Goal: Information Seeking & Learning: Understand process/instructions

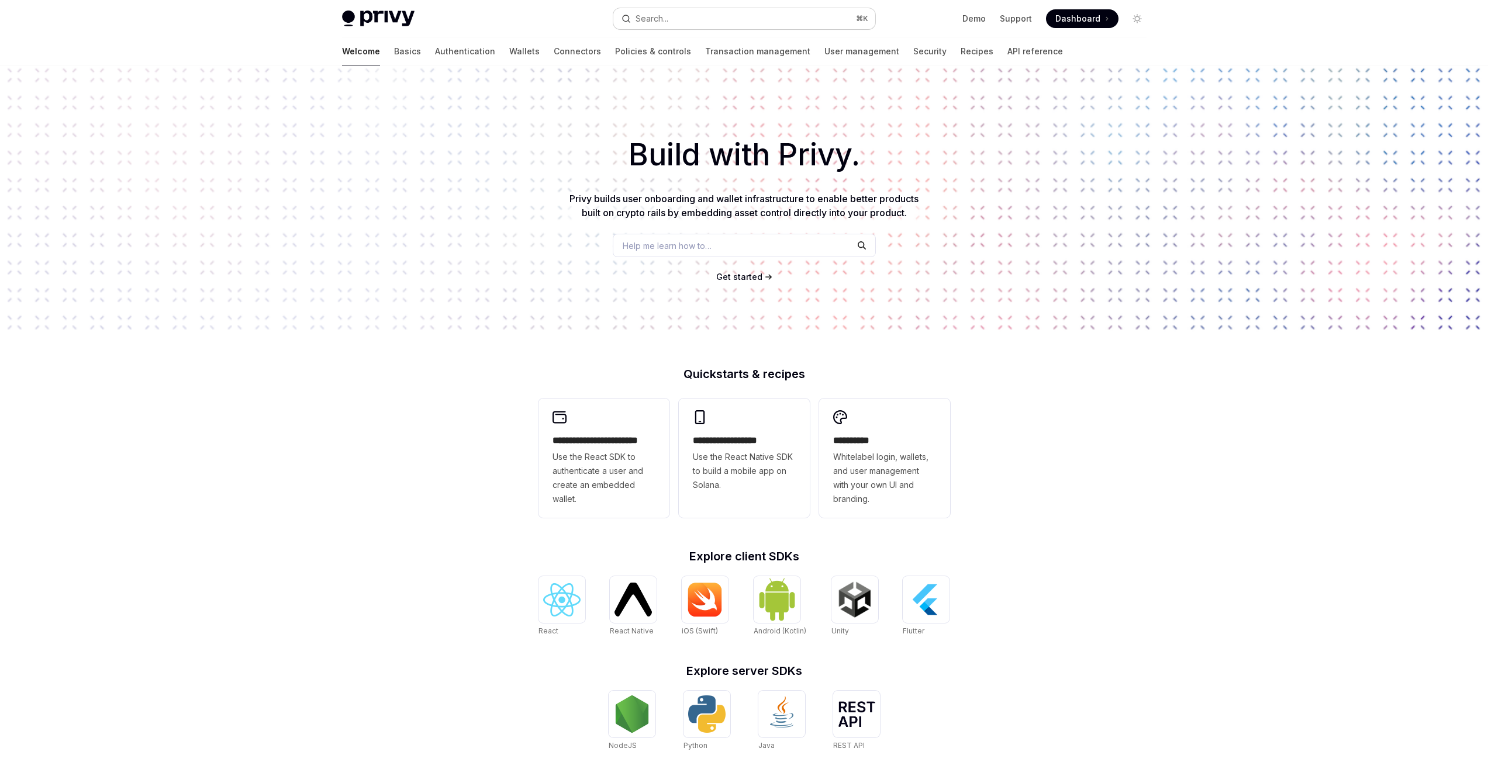
click at [690, 22] on button "Search... ⌘ K" at bounding box center [744, 18] width 262 height 21
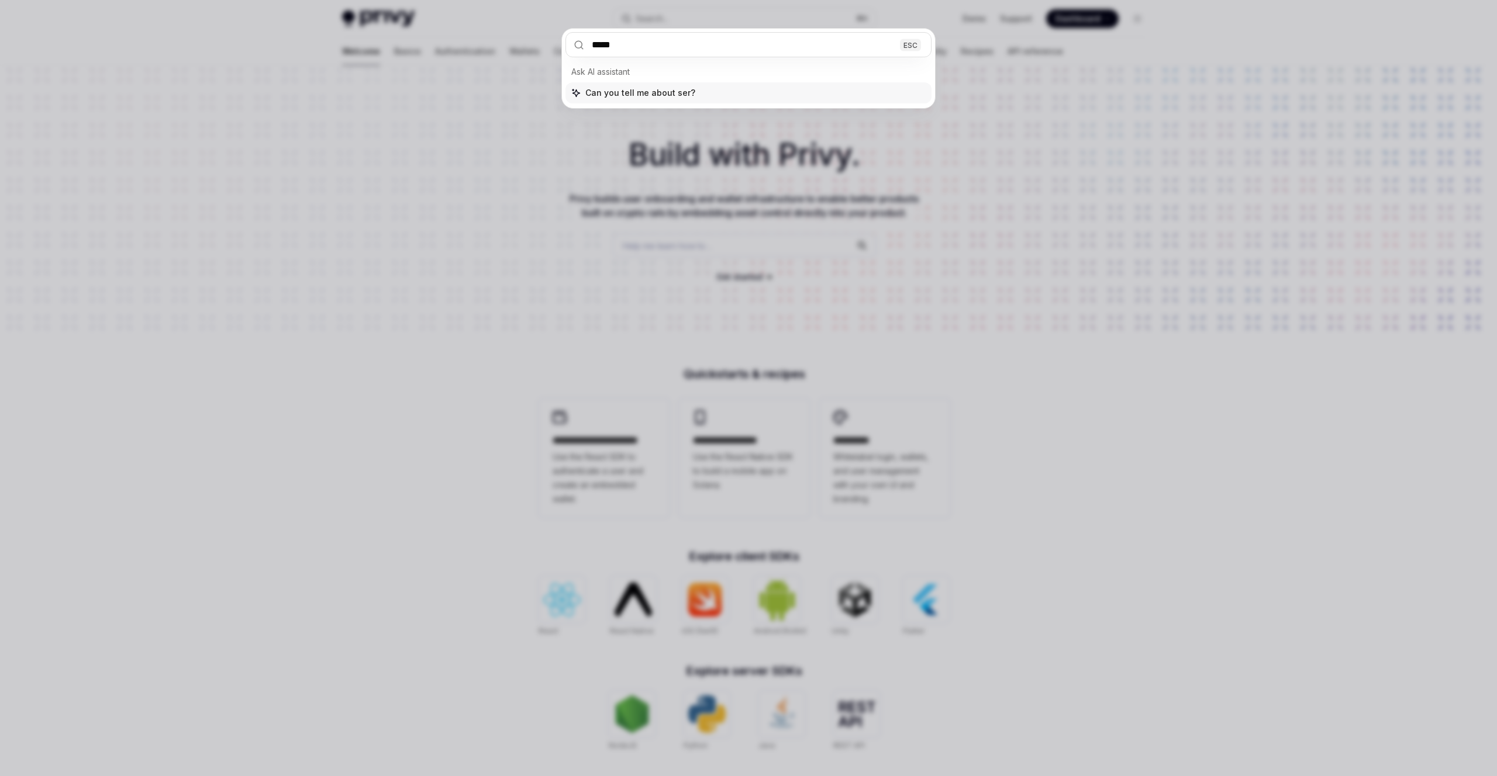
type input "******"
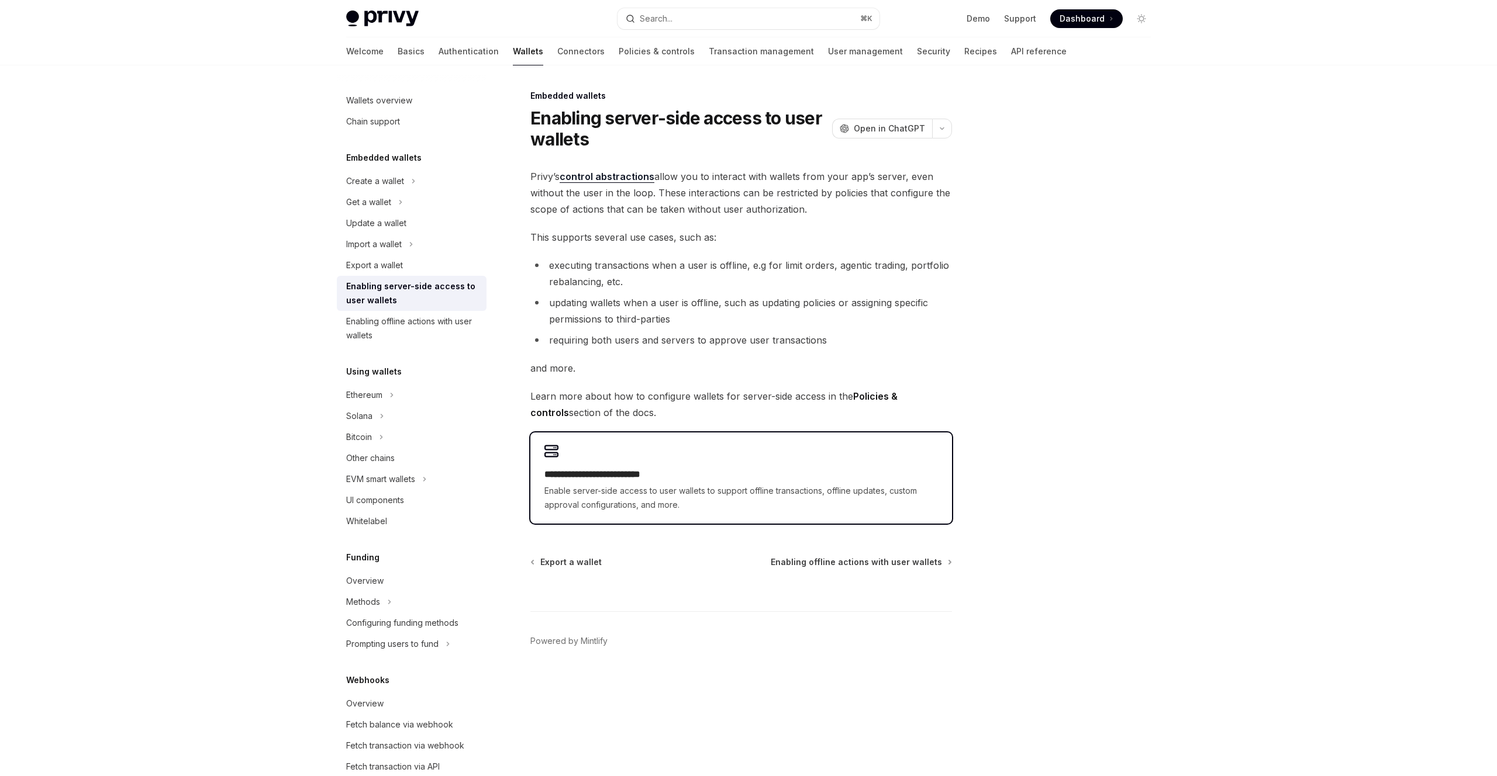
click at [599, 482] on div "**********" at bounding box center [740, 490] width 393 height 44
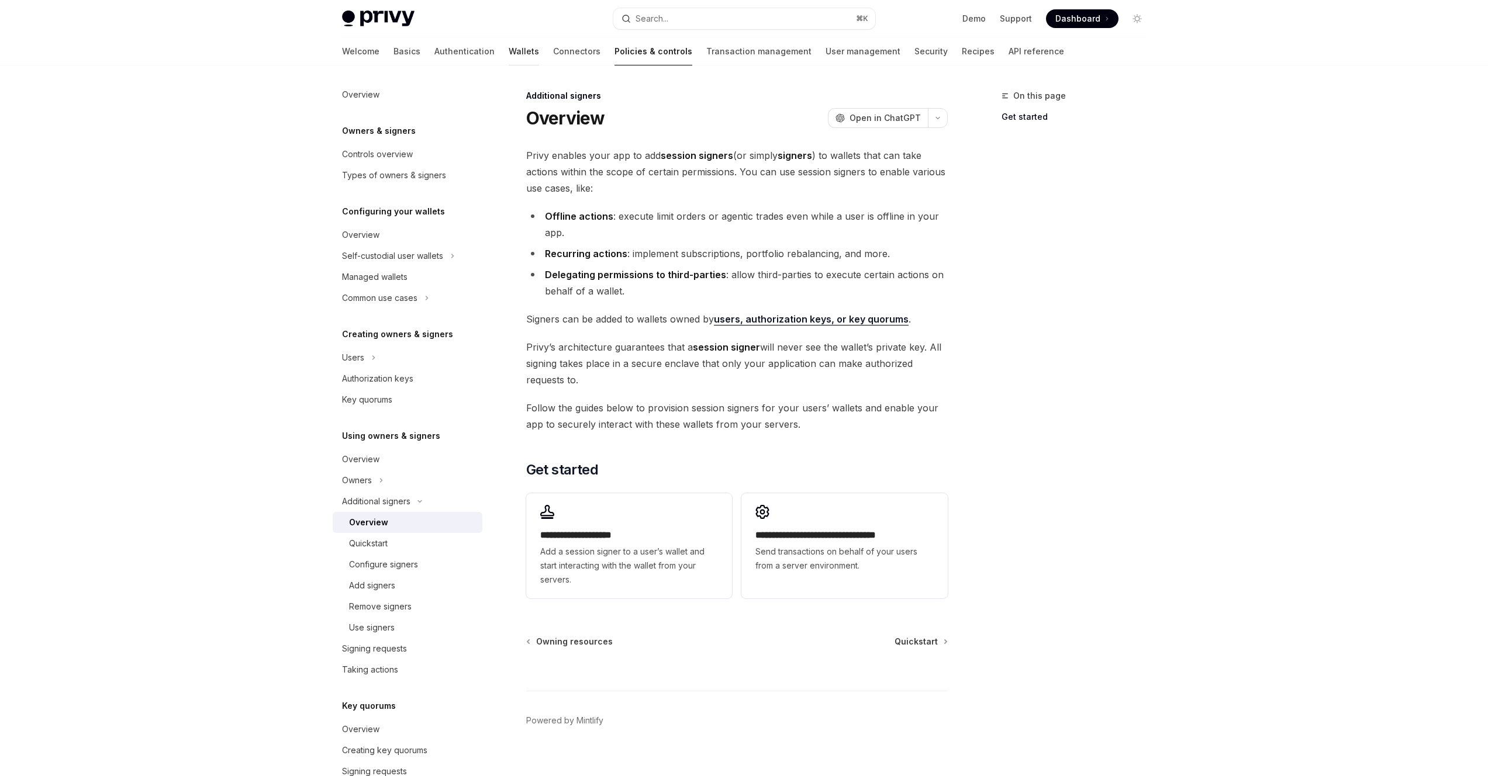
click at [509, 56] on link "Wallets" at bounding box center [524, 51] width 30 height 28
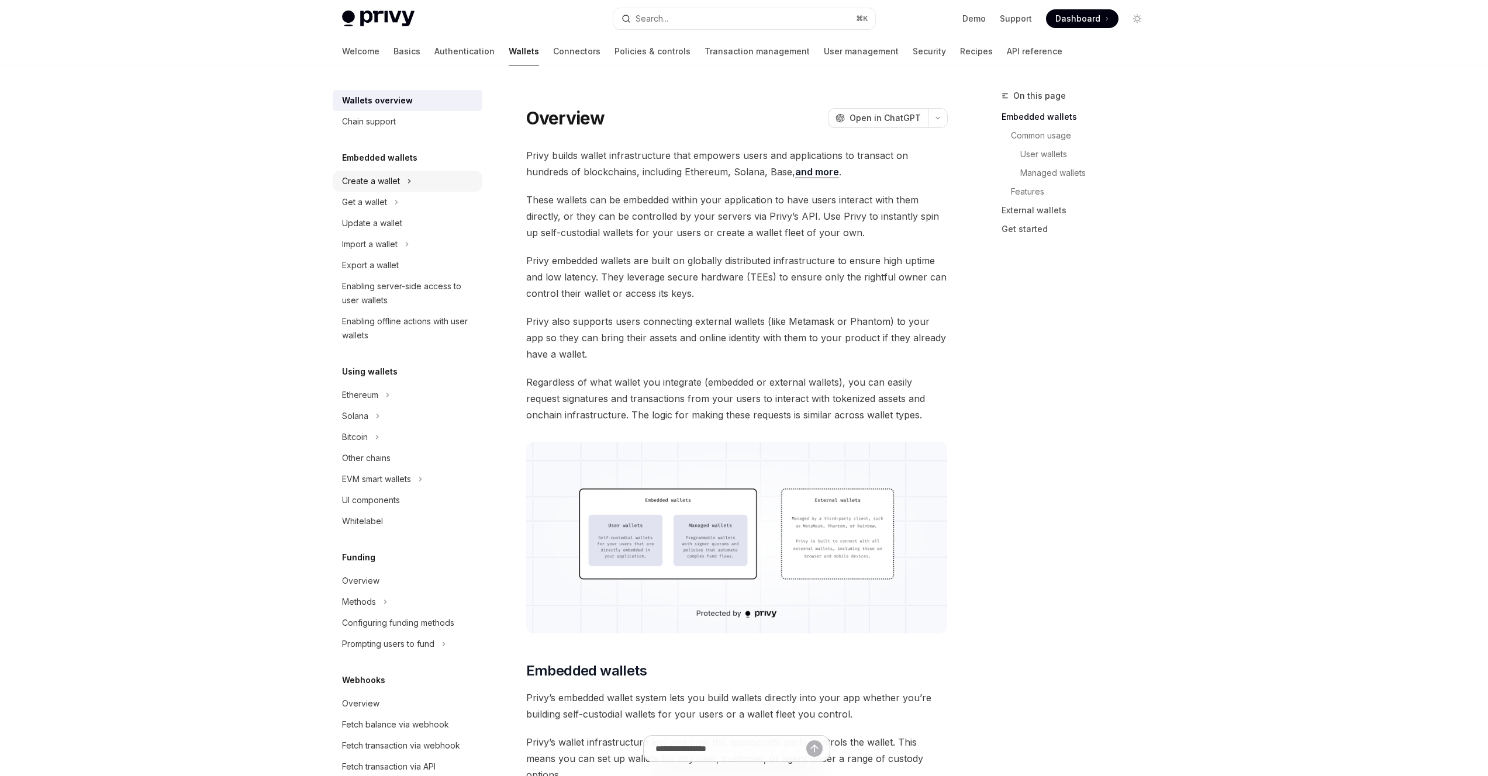
click at [391, 183] on div "Create a wallet" at bounding box center [371, 181] width 58 height 14
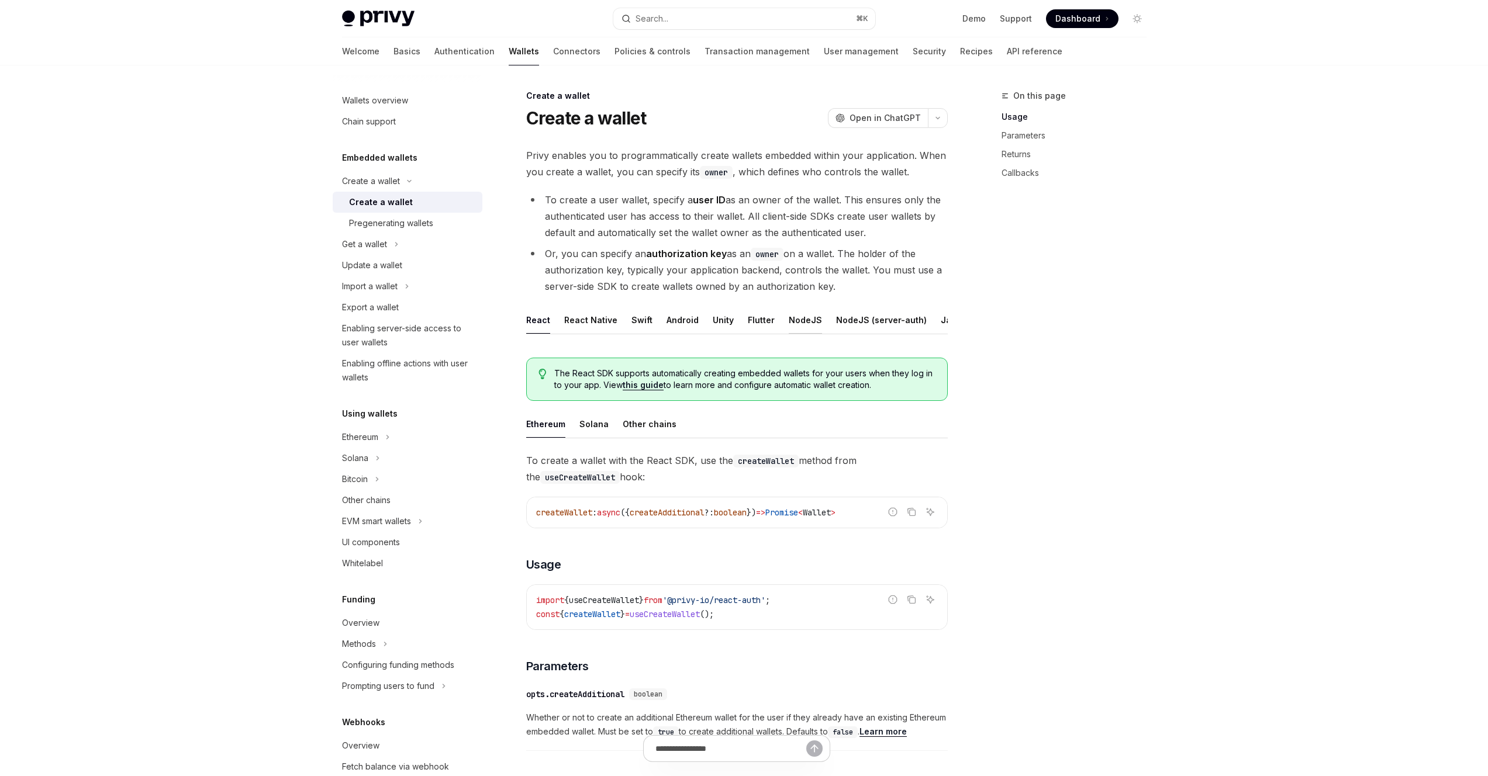
click at [799, 319] on div "NodeJS" at bounding box center [805, 319] width 33 height 27
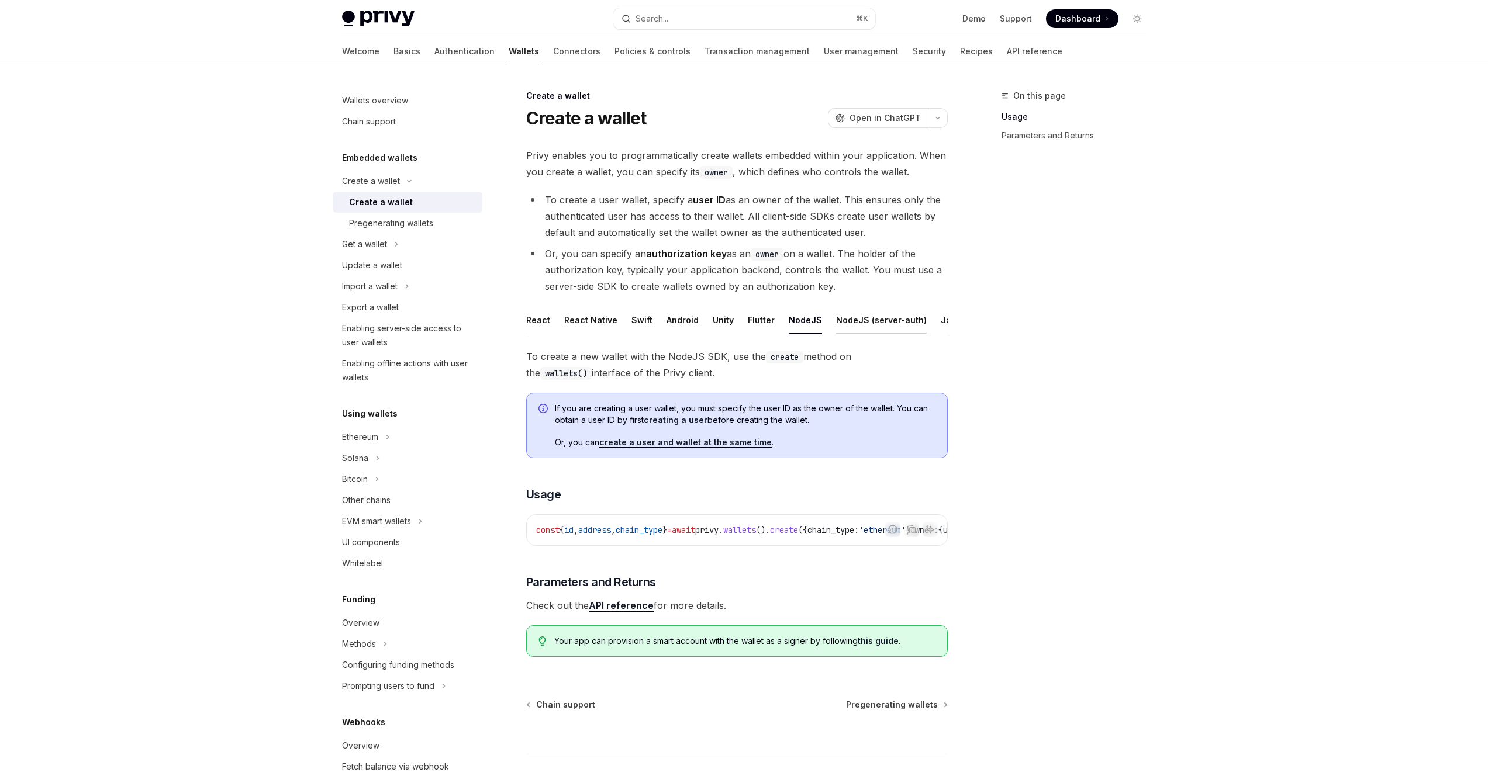
click at [888, 323] on div "NodeJS (server-auth)" at bounding box center [881, 319] width 91 height 27
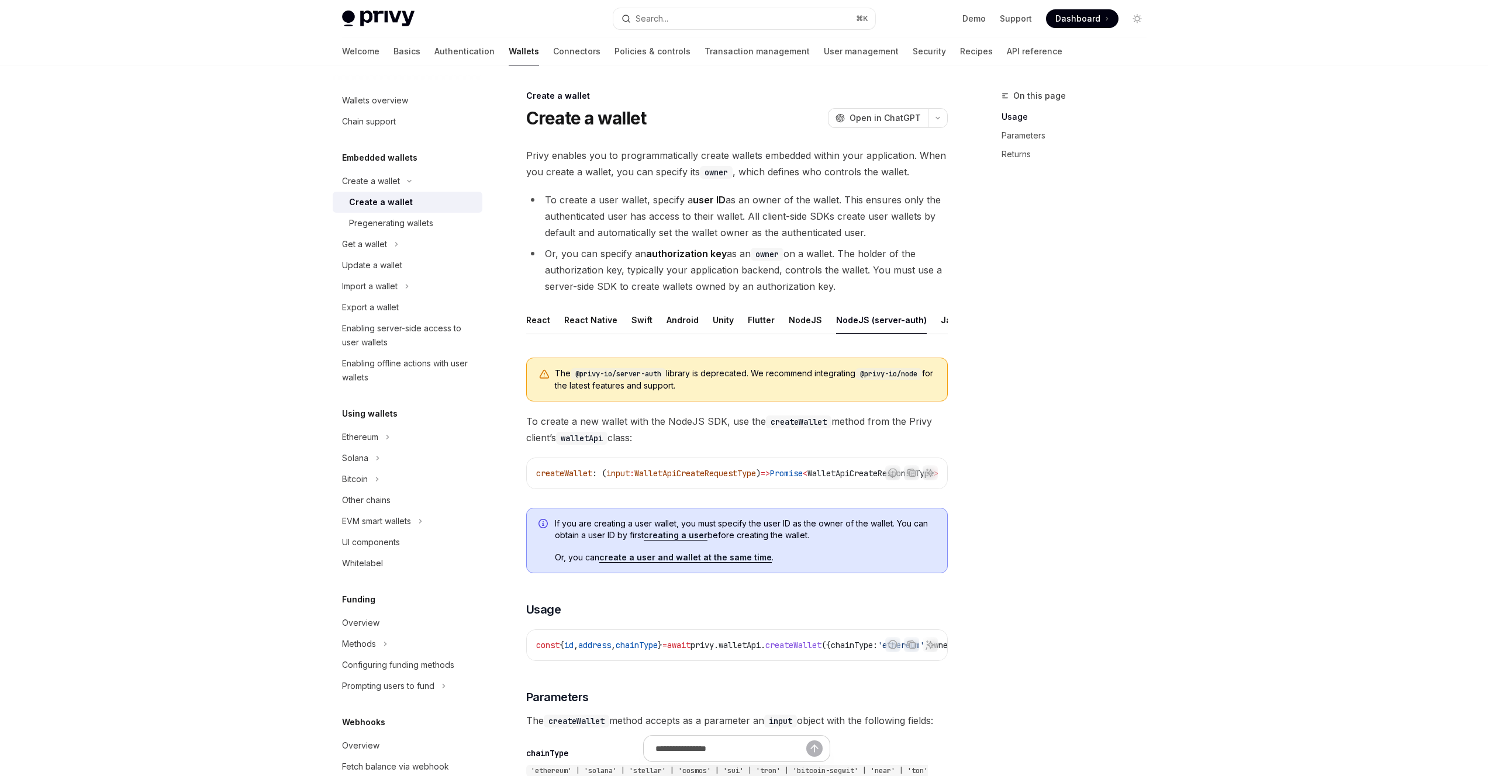
click at [836, 320] on div "NodeJS (server-auth)" at bounding box center [881, 319] width 91 height 27
click at [795, 320] on div "NodeJS" at bounding box center [805, 319] width 33 height 27
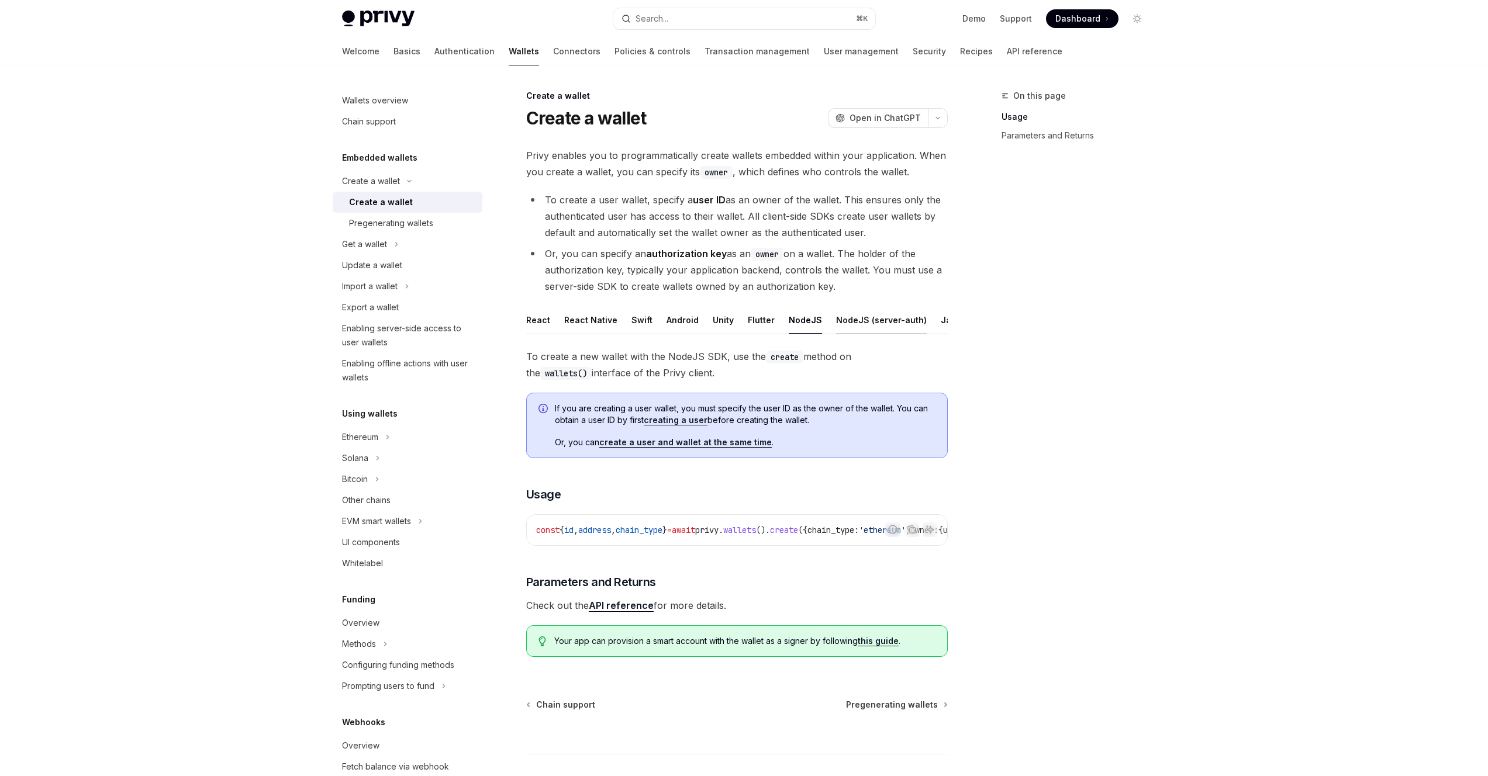
click at [855, 319] on div "NodeJS (server-auth)" at bounding box center [881, 319] width 91 height 27
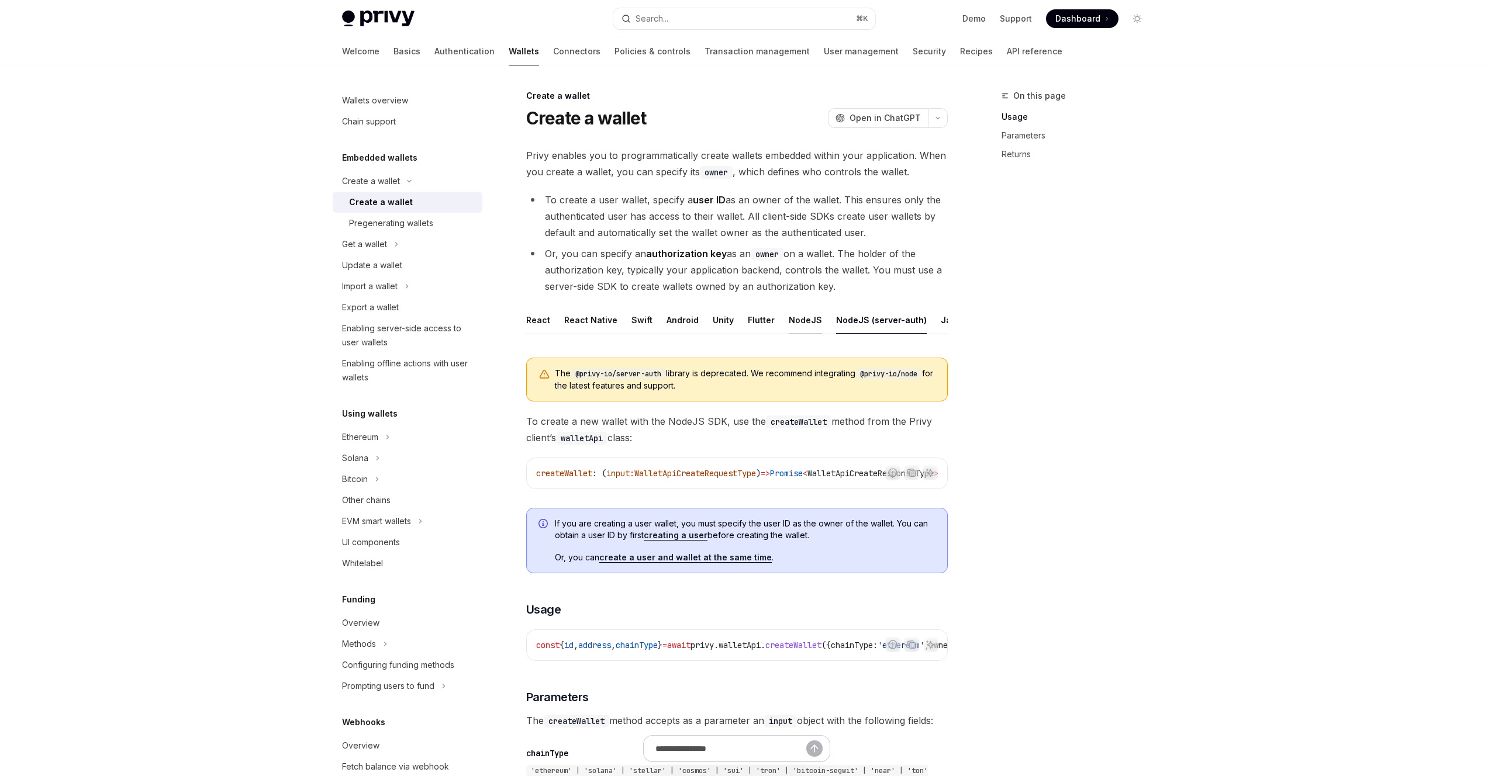
click at [803, 320] on div "NodeJS" at bounding box center [805, 319] width 33 height 27
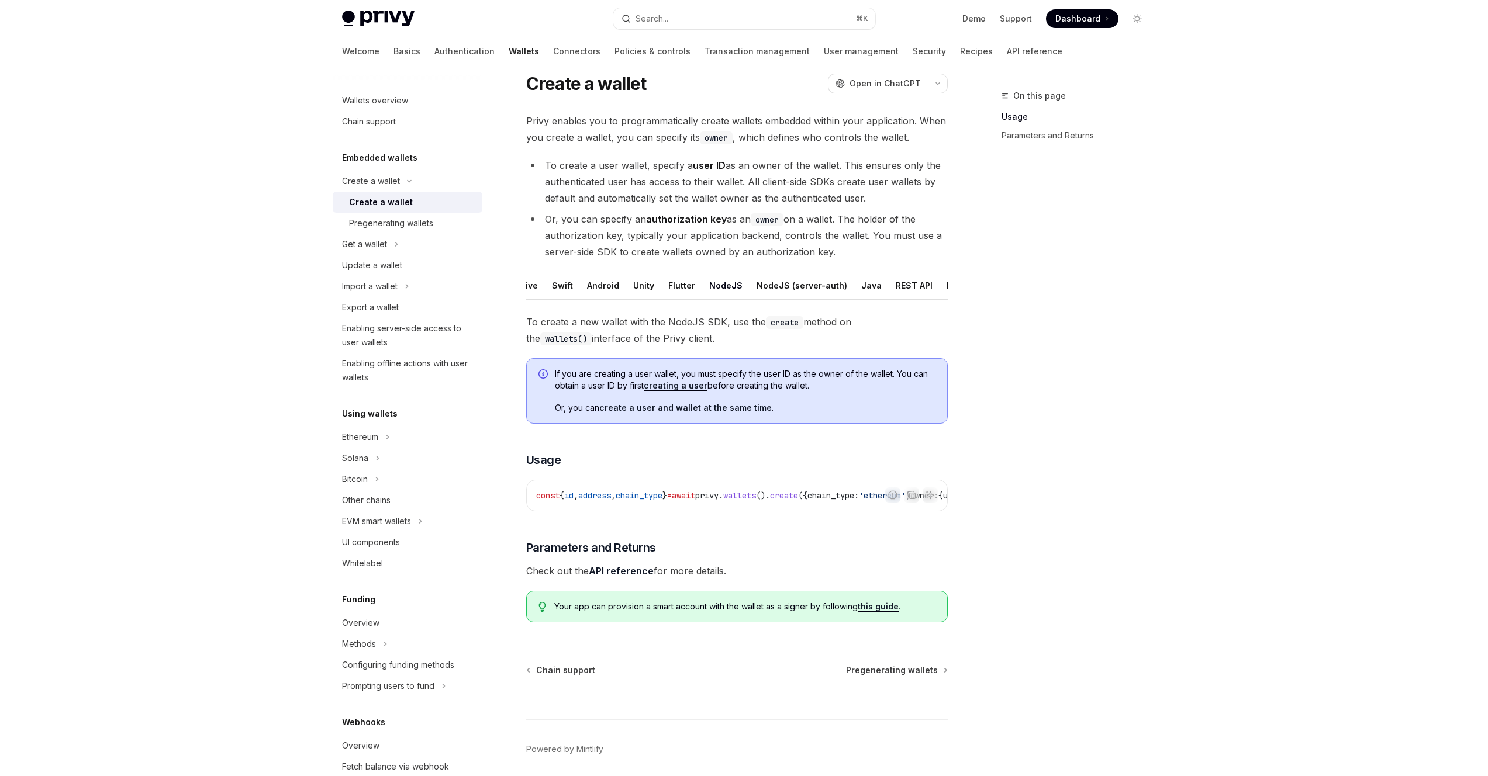
scroll to position [92, 0]
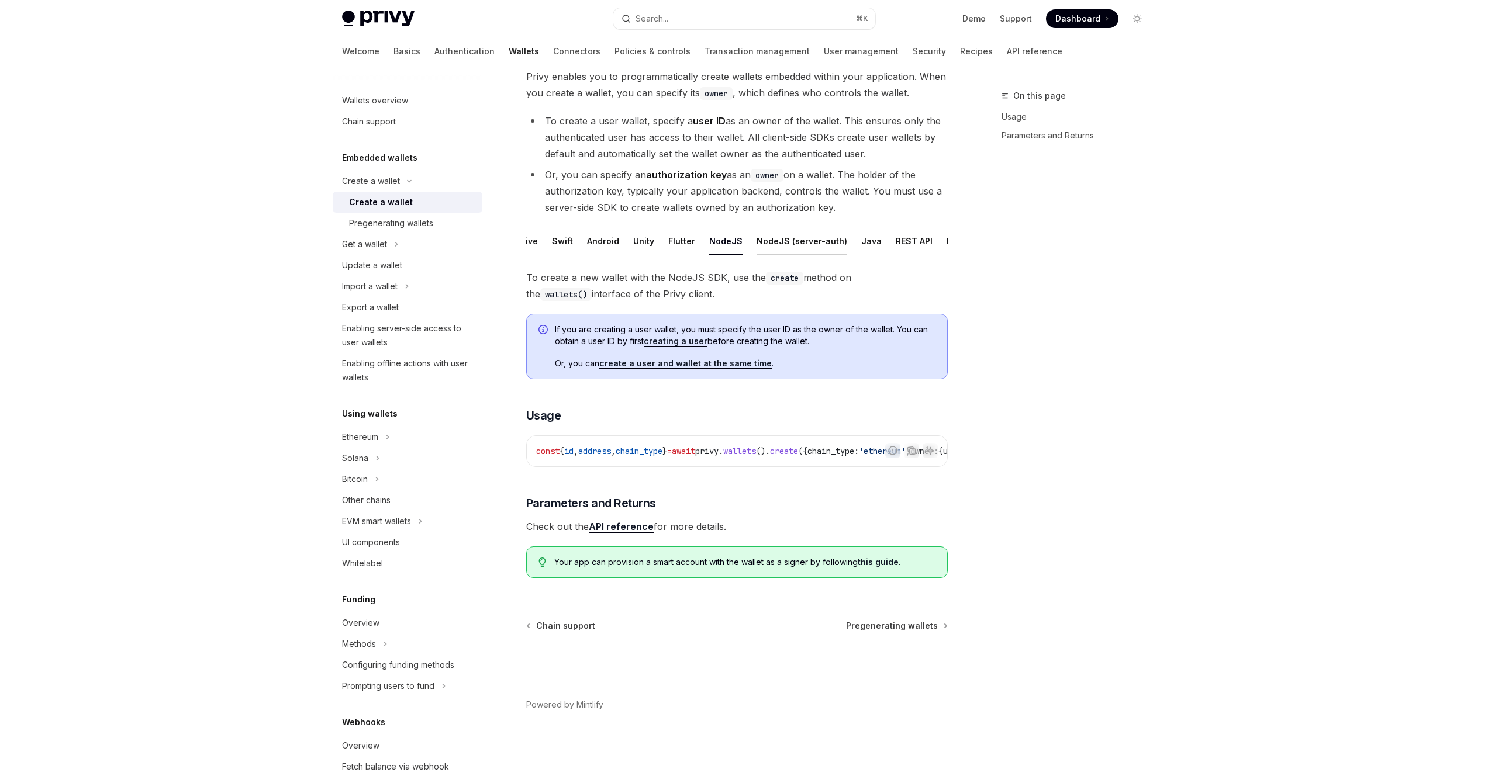
click at [793, 234] on div "NodeJS (server-auth)" at bounding box center [802, 240] width 91 height 27
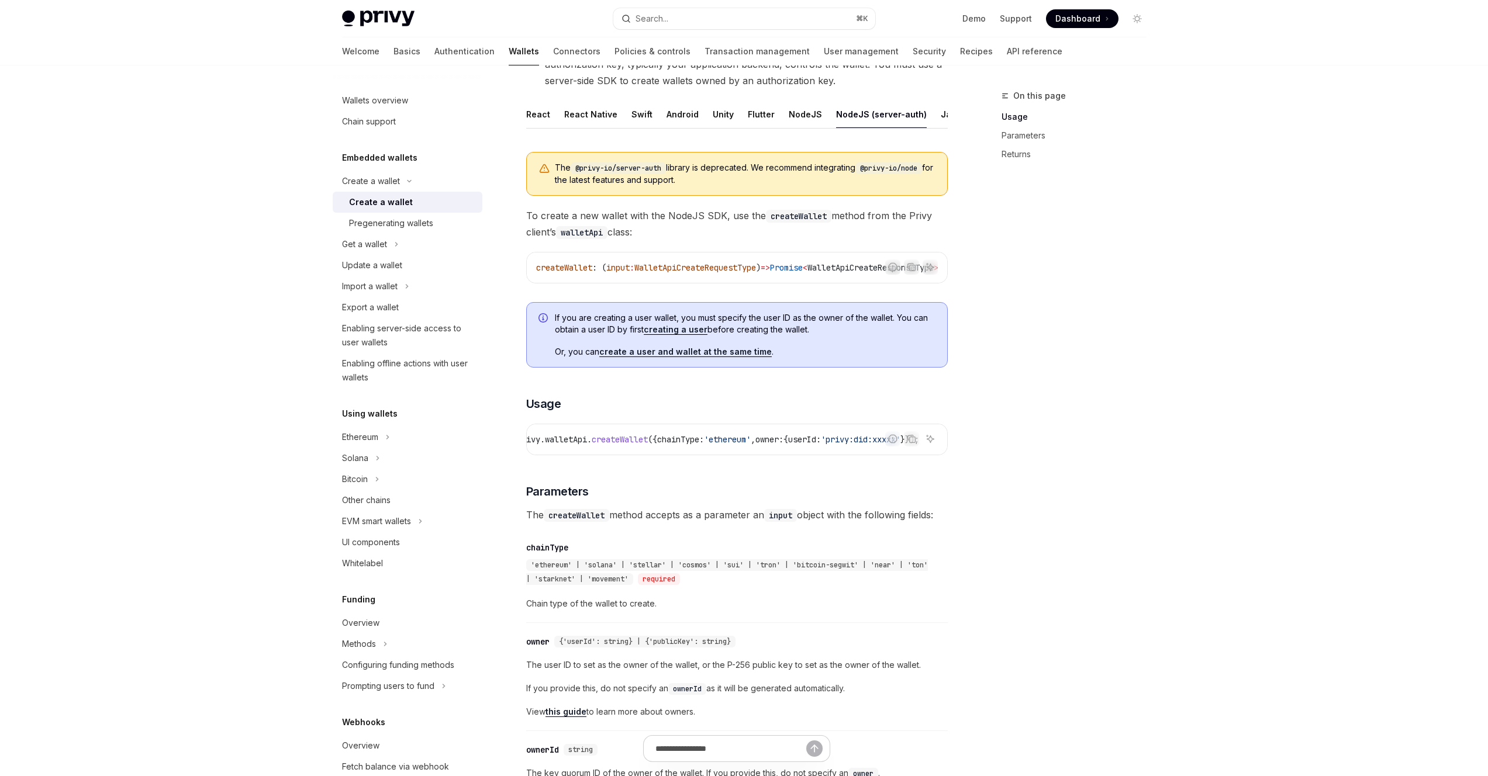
scroll to position [63, 0]
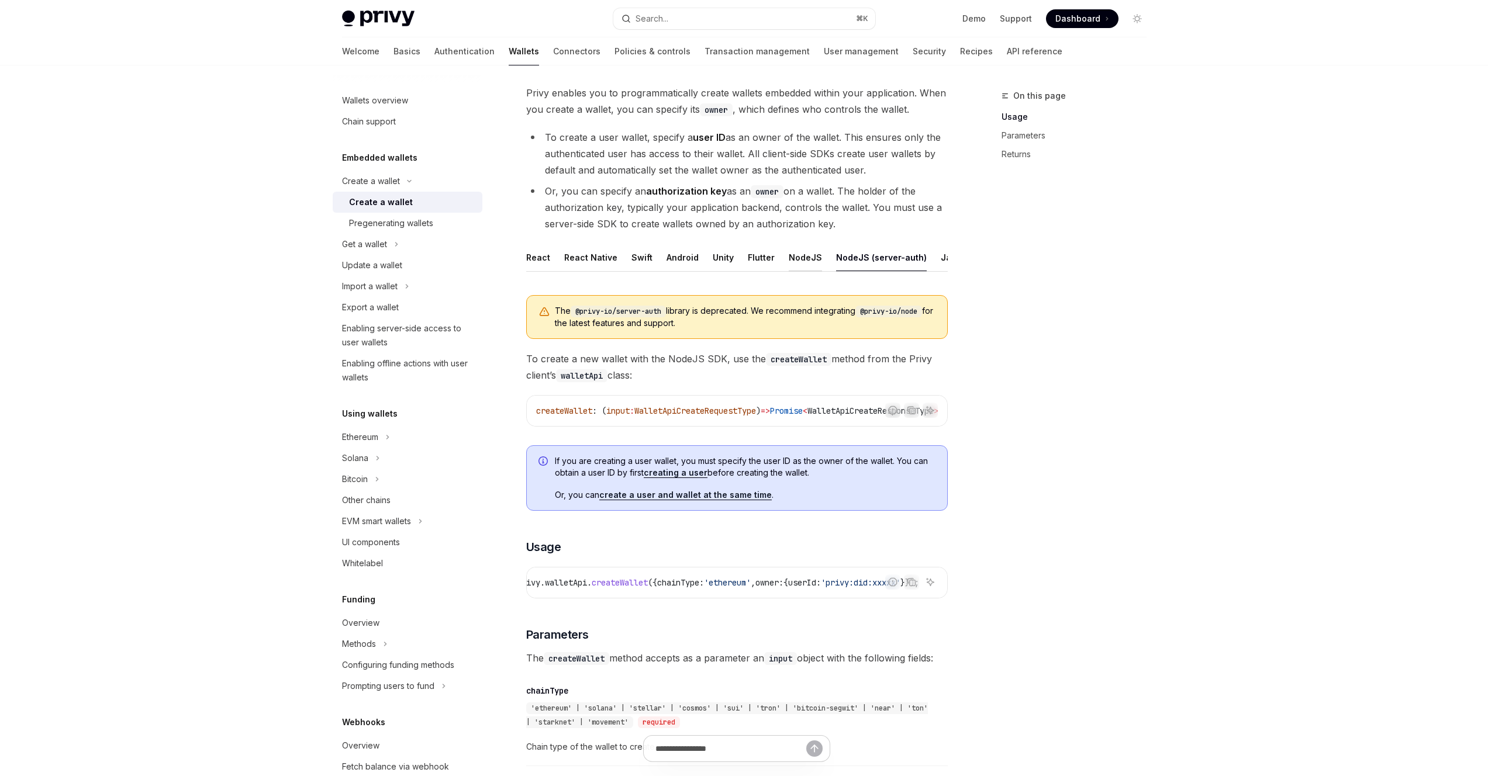
click at [790, 252] on div "NodeJS" at bounding box center [805, 257] width 33 height 27
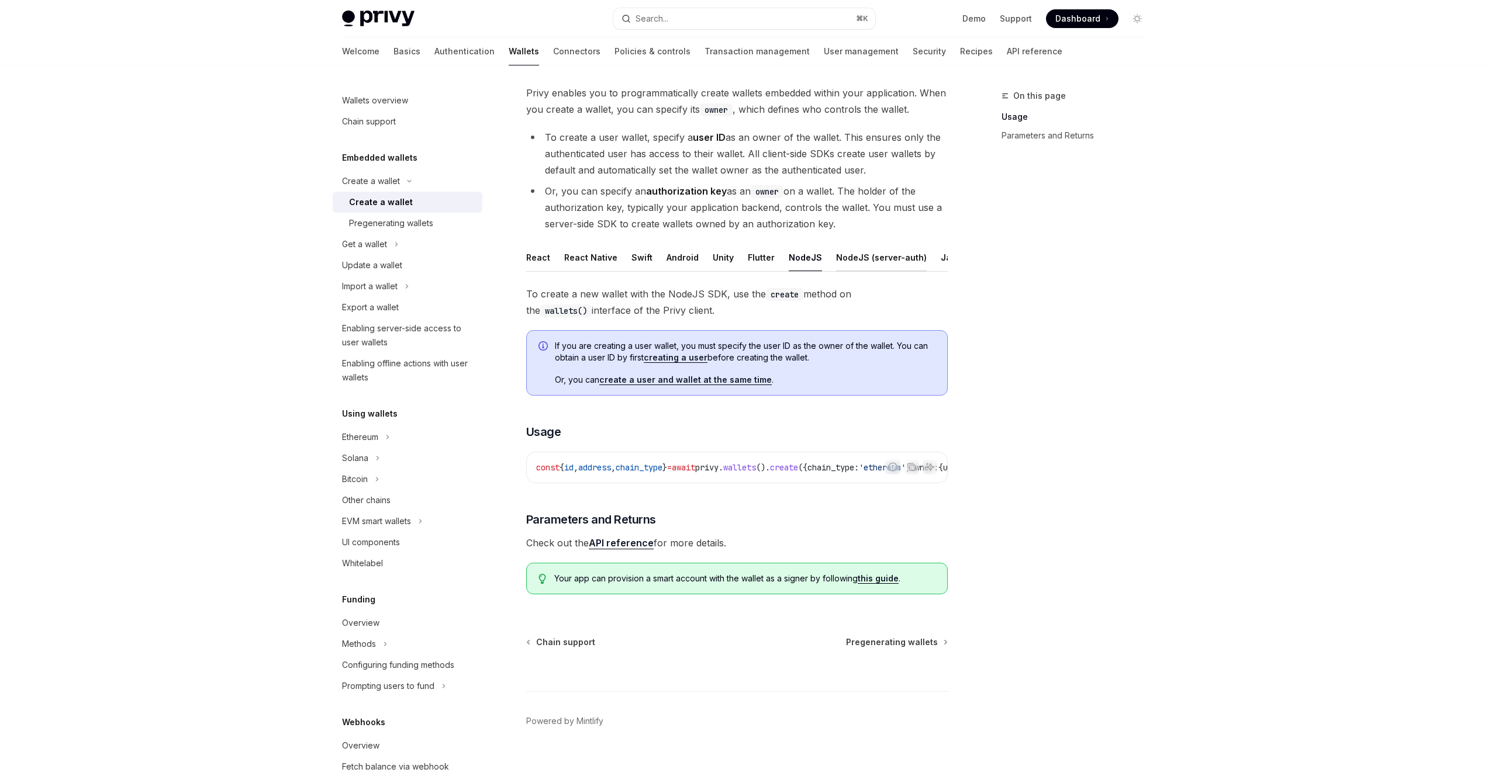
click at [851, 264] on div "NodeJS (server-auth)" at bounding box center [881, 257] width 91 height 27
type textarea "*"
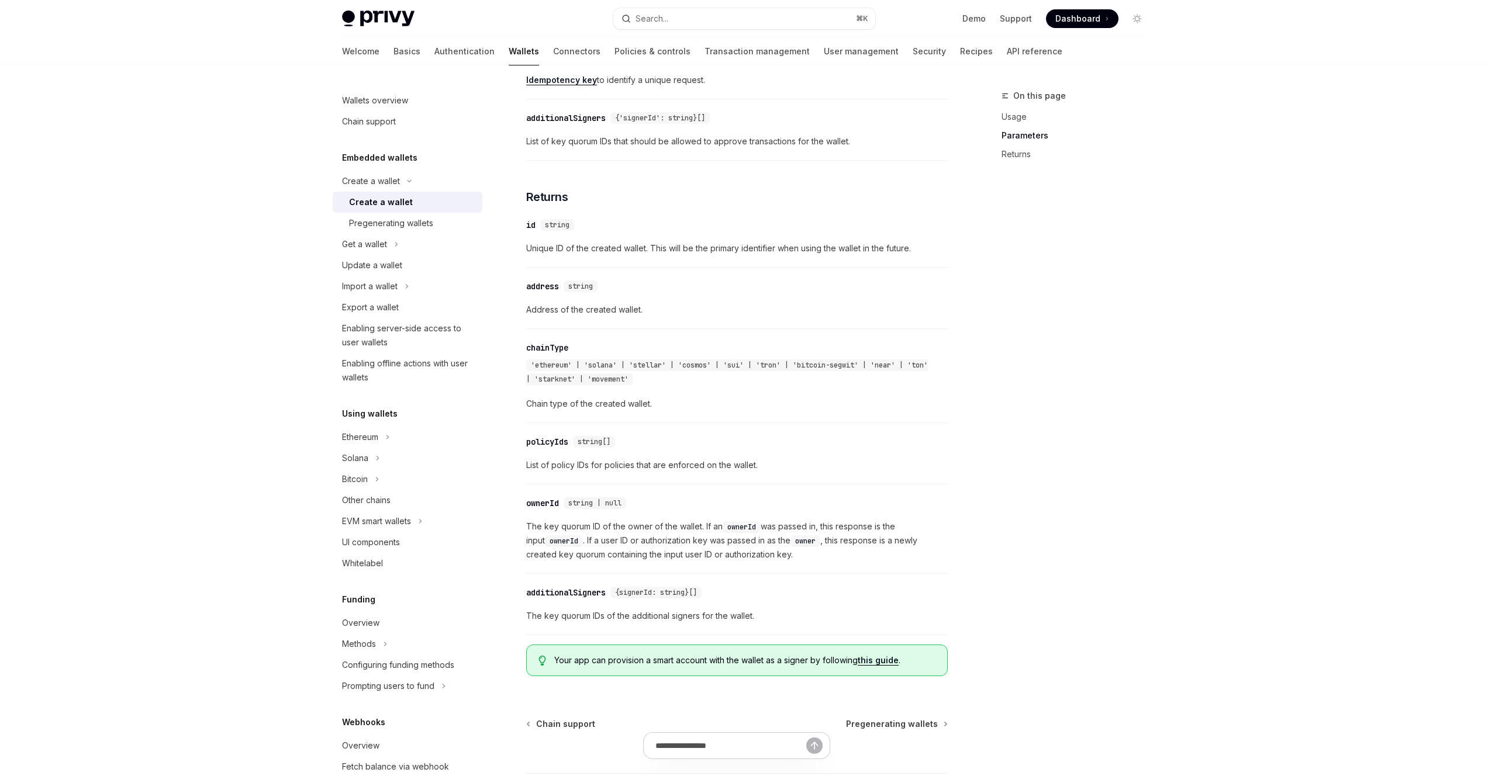
scroll to position [1119, 0]
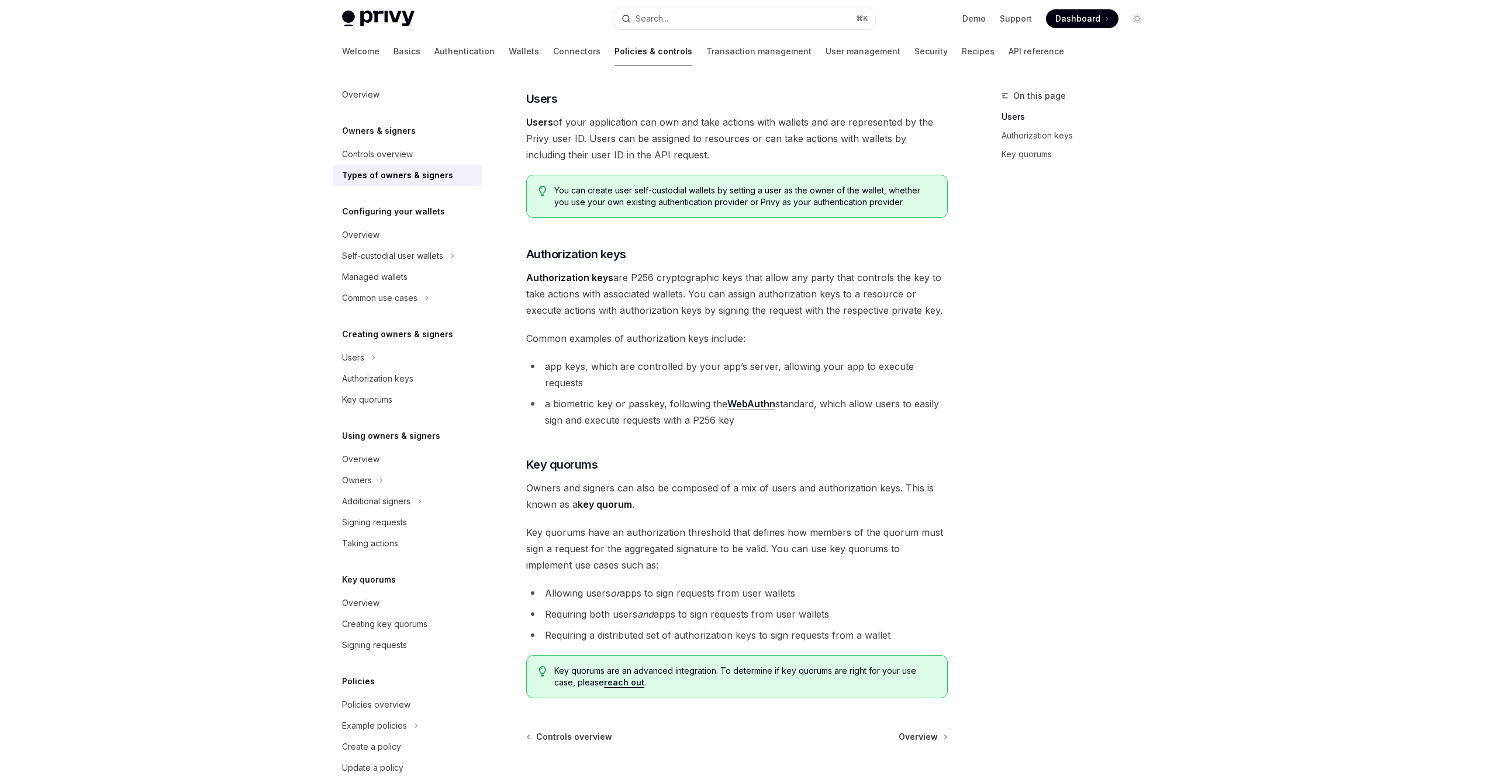
scroll to position [103, 0]
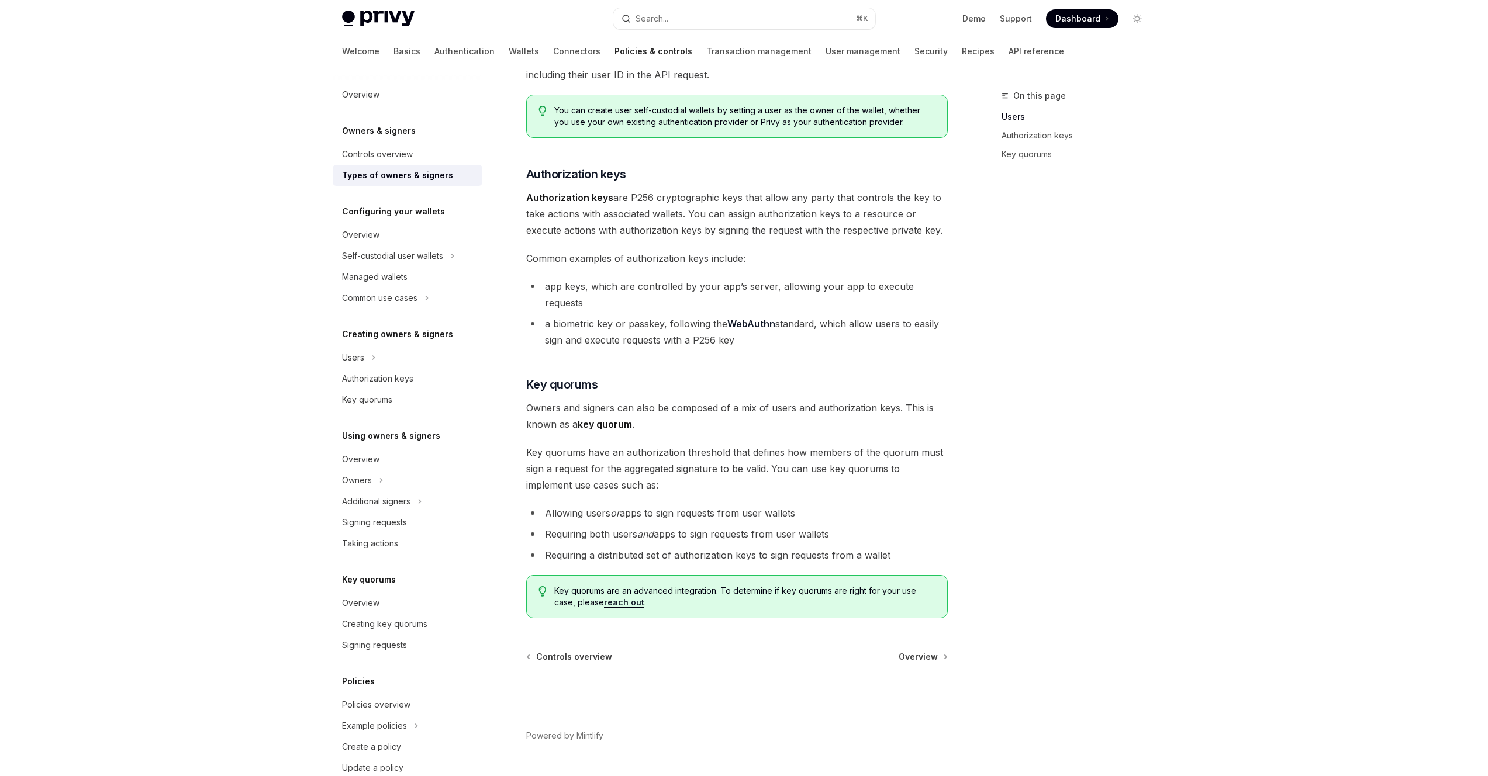
scroll to position [196, 0]
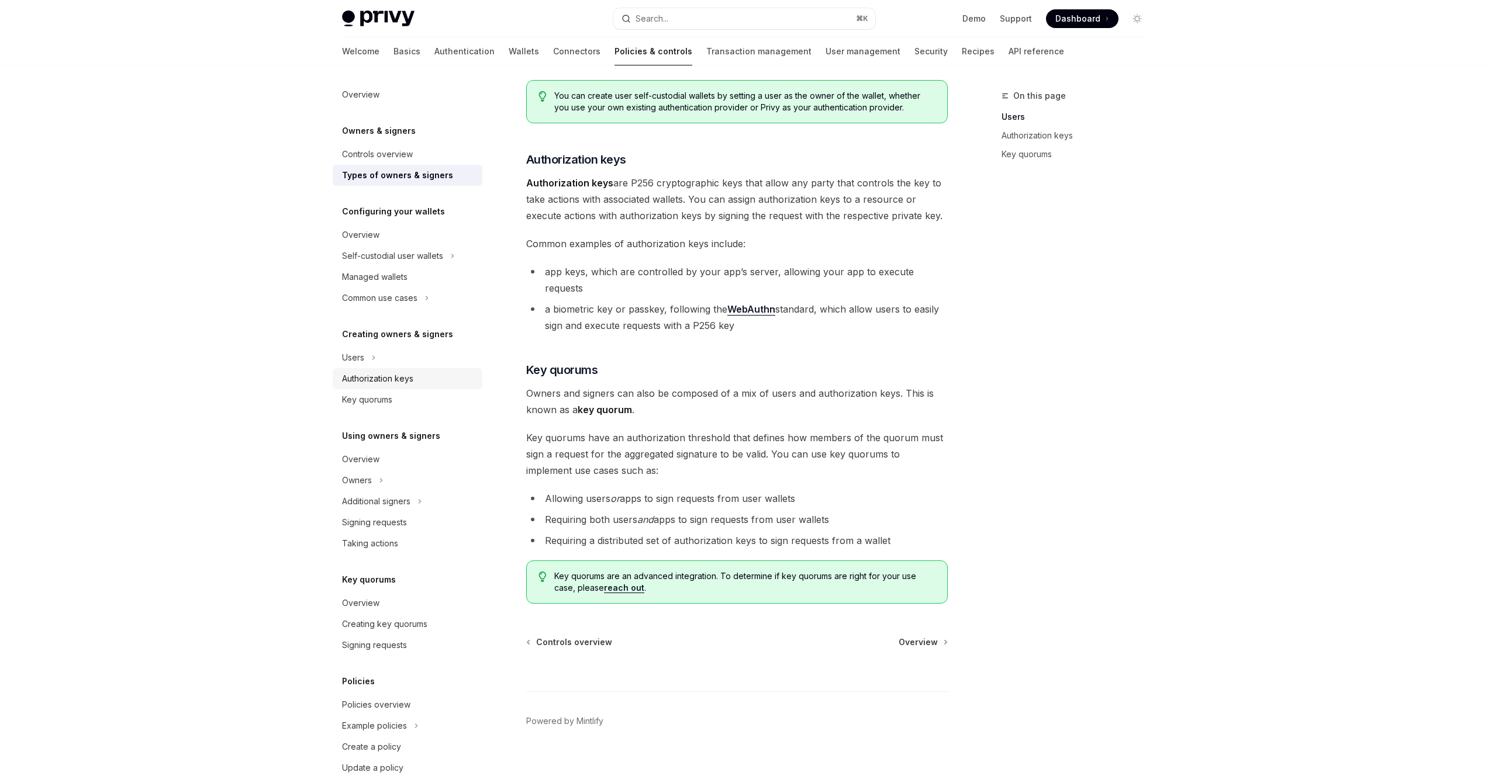
click at [398, 382] on div "Authorization keys" at bounding box center [377, 379] width 71 height 14
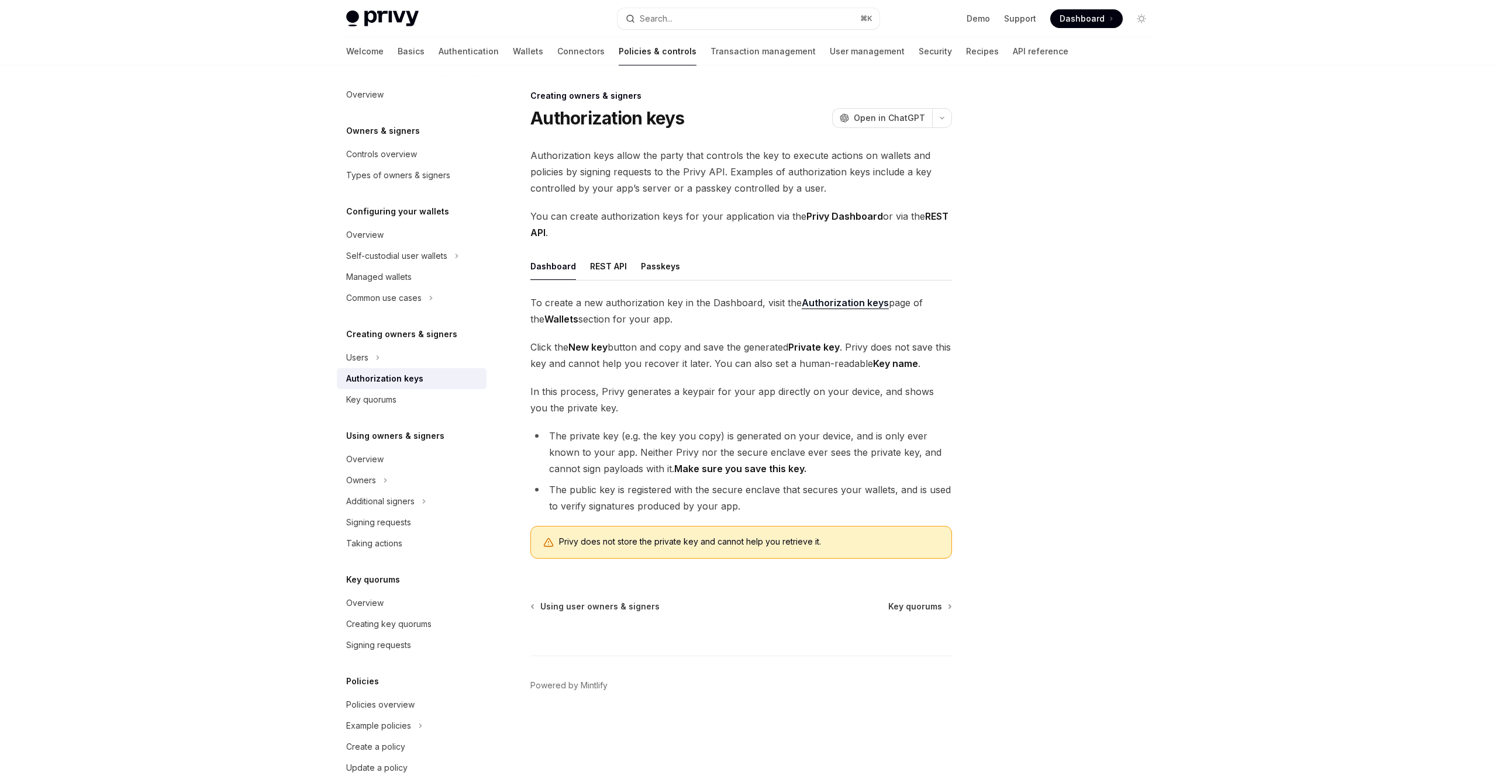
click at [824, 304] on strong "Authorization keys" at bounding box center [845, 303] width 87 height 12
click at [614, 267] on div "REST API" at bounding box center [608, 266] width 37 height 27
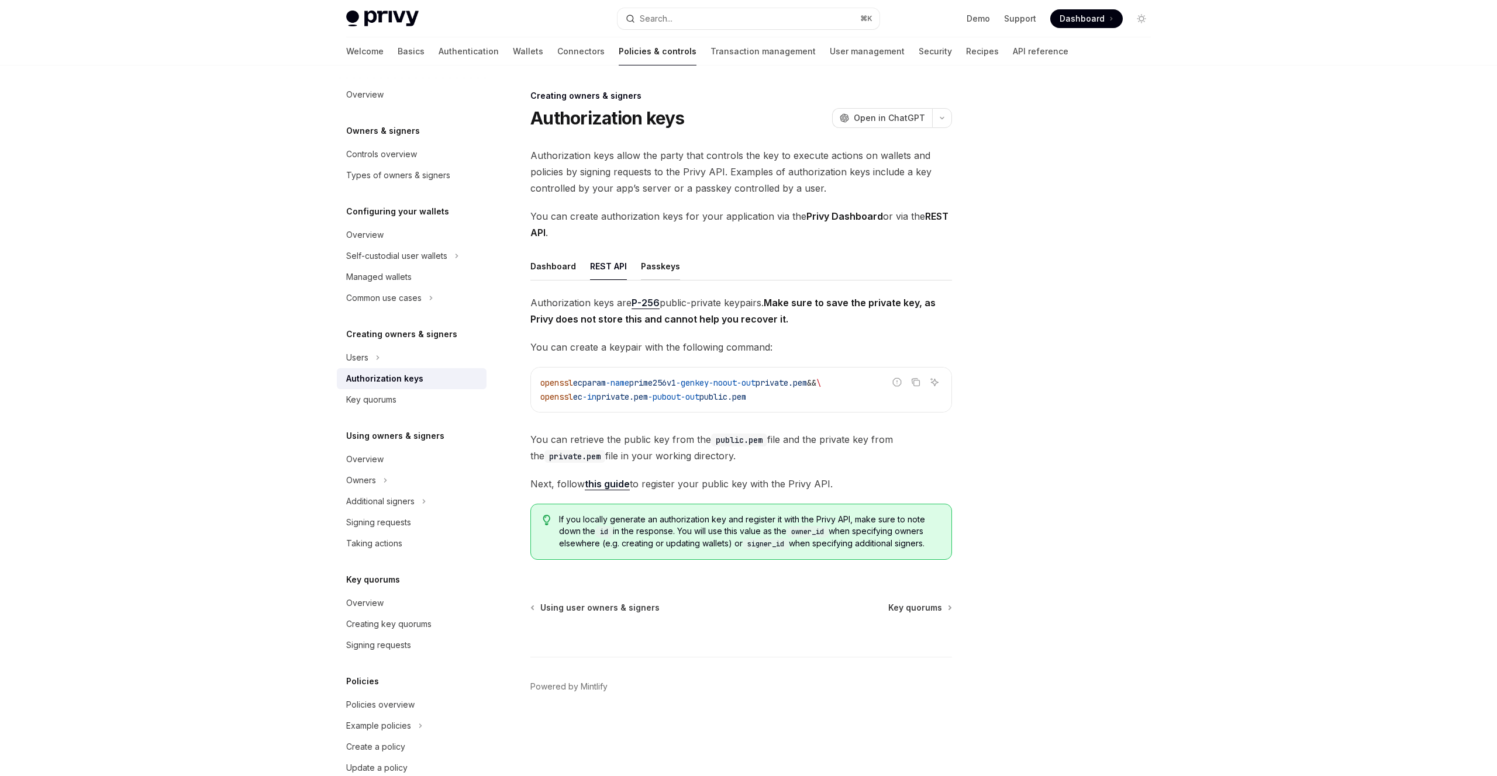
click at [659, 270] on div "Passkeys" at bounding box center [660, 266] width 39 height 27
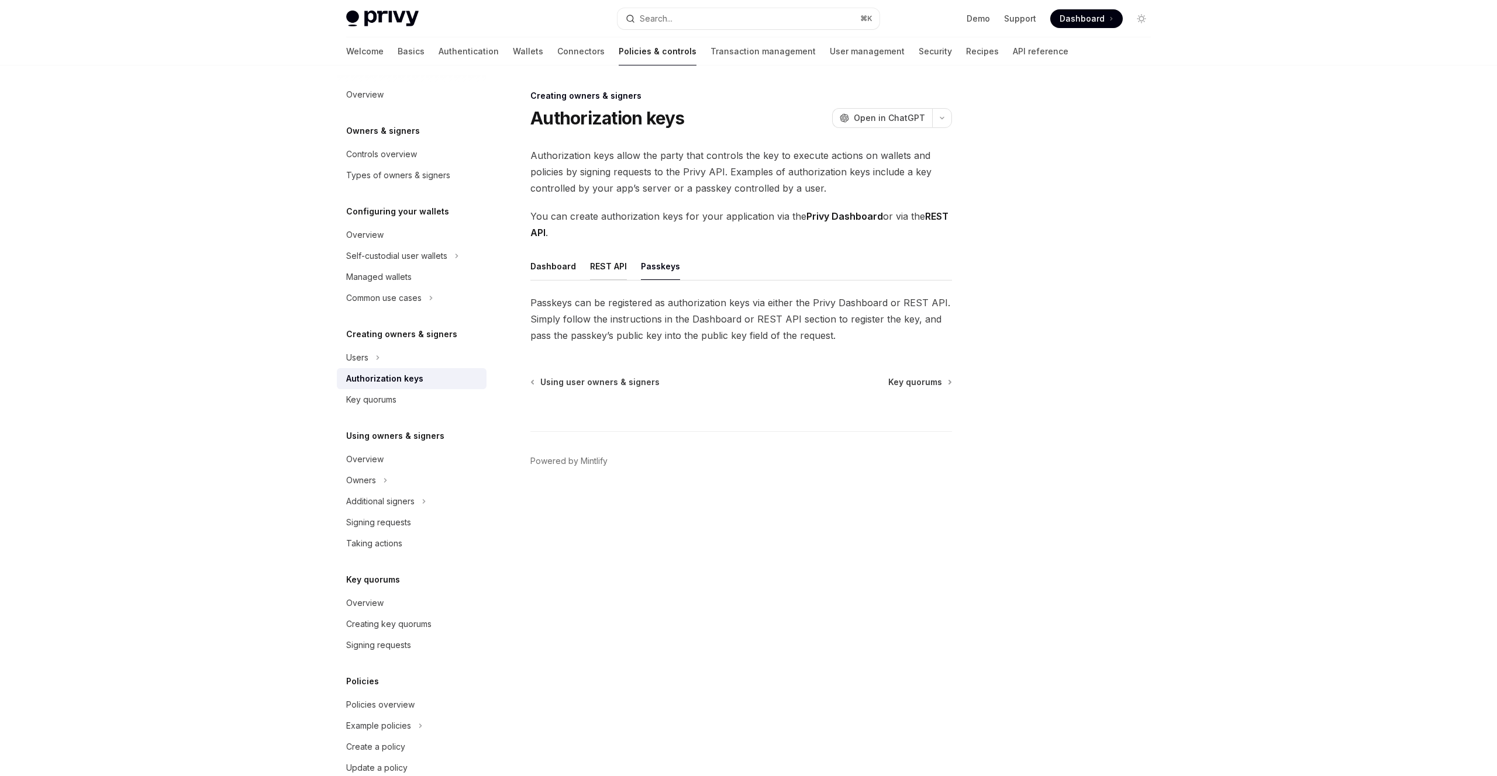
click at [602, 268] on div "REST API" at bounding box center [608, 266] width 37 height 27
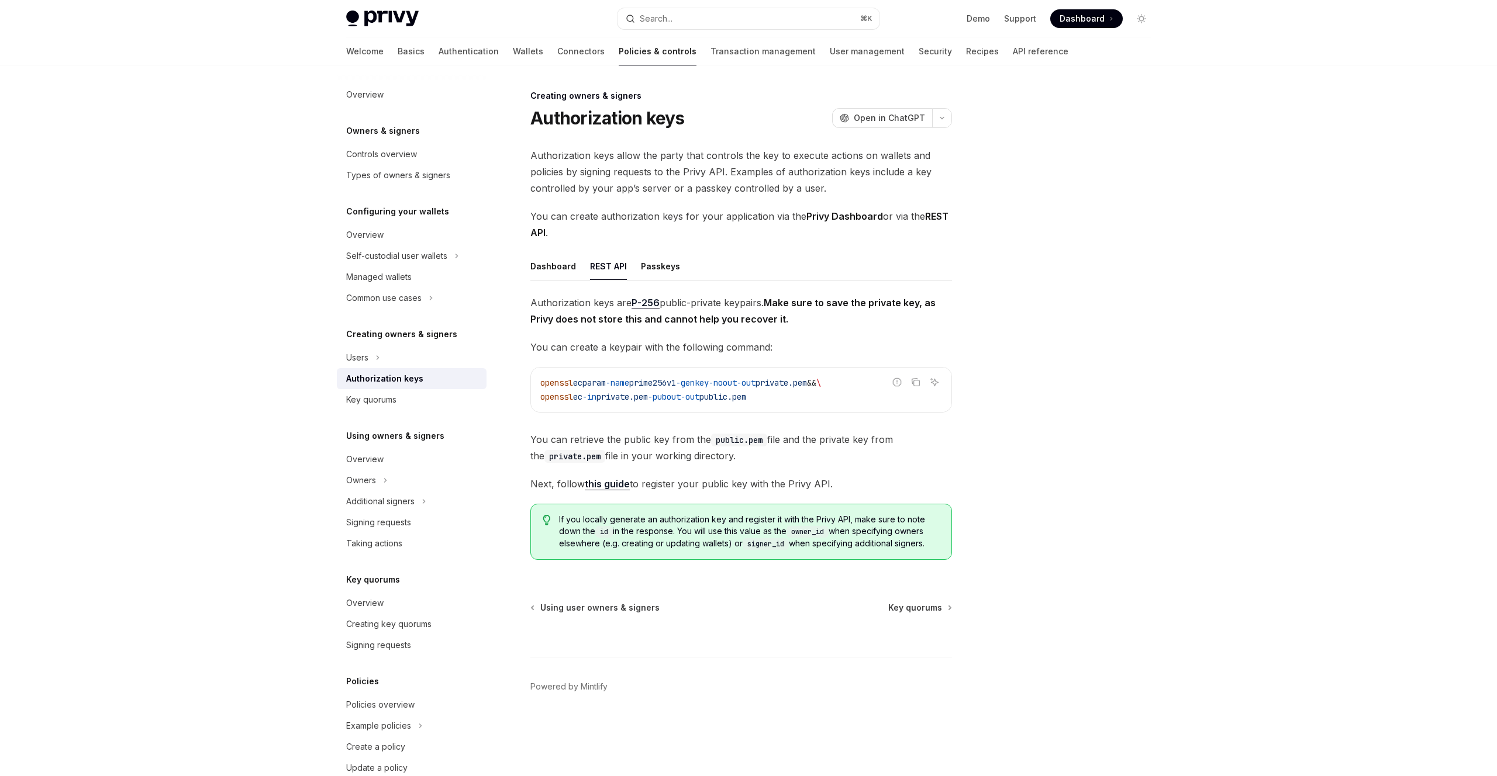
click at [530, 270] on div "Creating owners & signers Authorization keys OpenAI Open in ChatGPT OpenAI Open…" at bounding box center [631, 433] width 645 height 688
click at [535, 270] on div "Dashboard" at bounding box center [553, 266] width 46 height 27
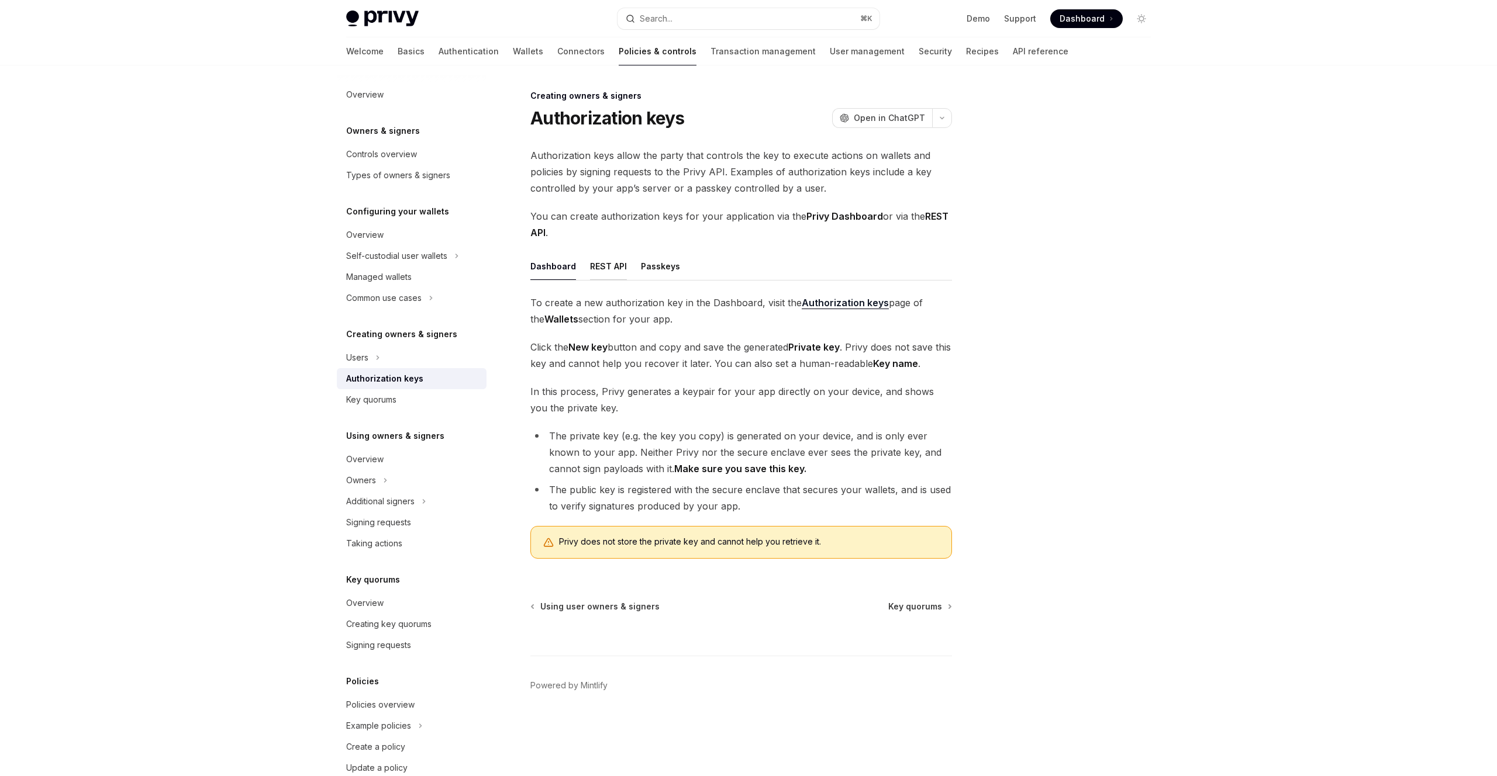
click at [620, 261] on div "REST API" at bounding box center [608, 266] width 37 height 27
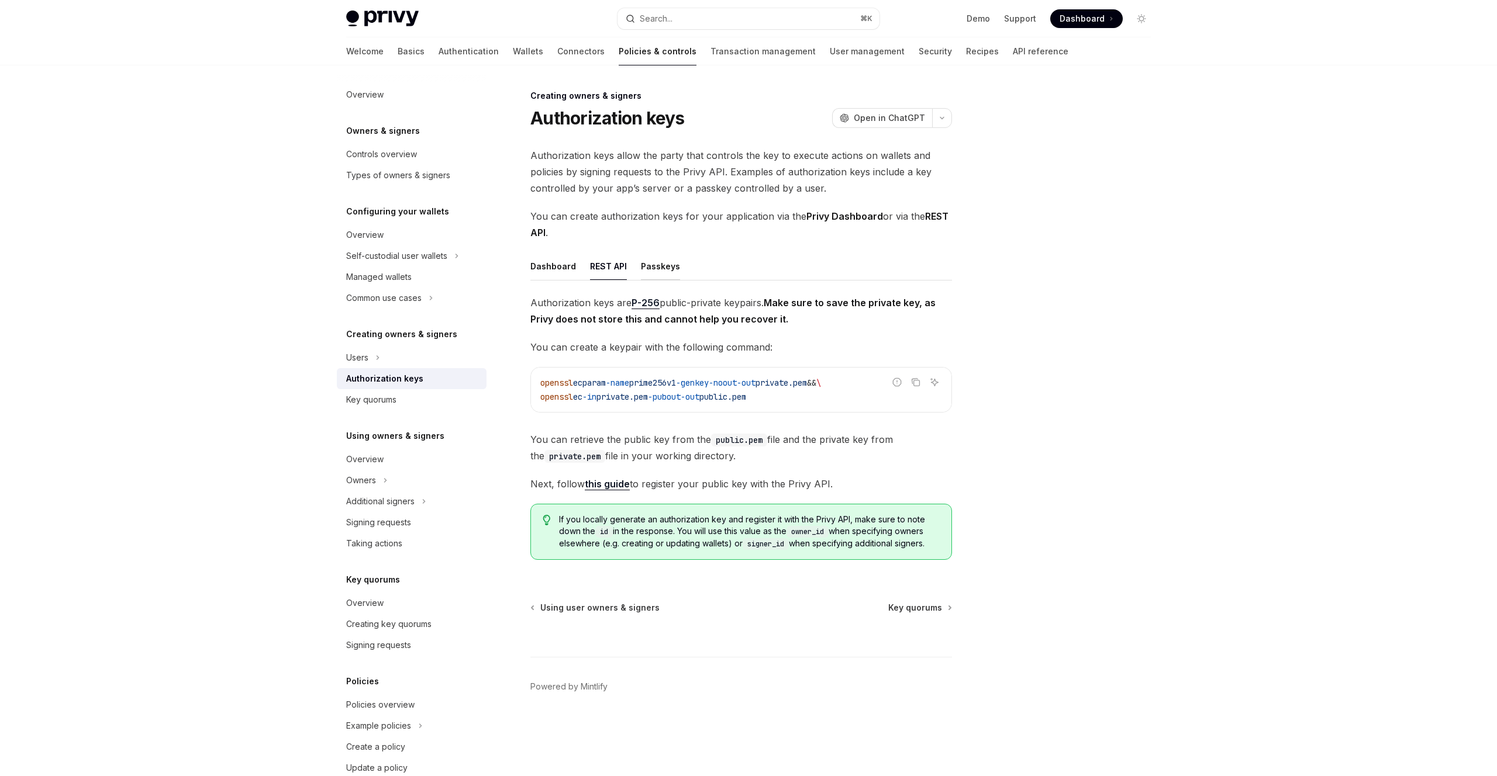
click at [651, 267] on div "Passkeys" at bounding box center [660, 266] width 39 height 27
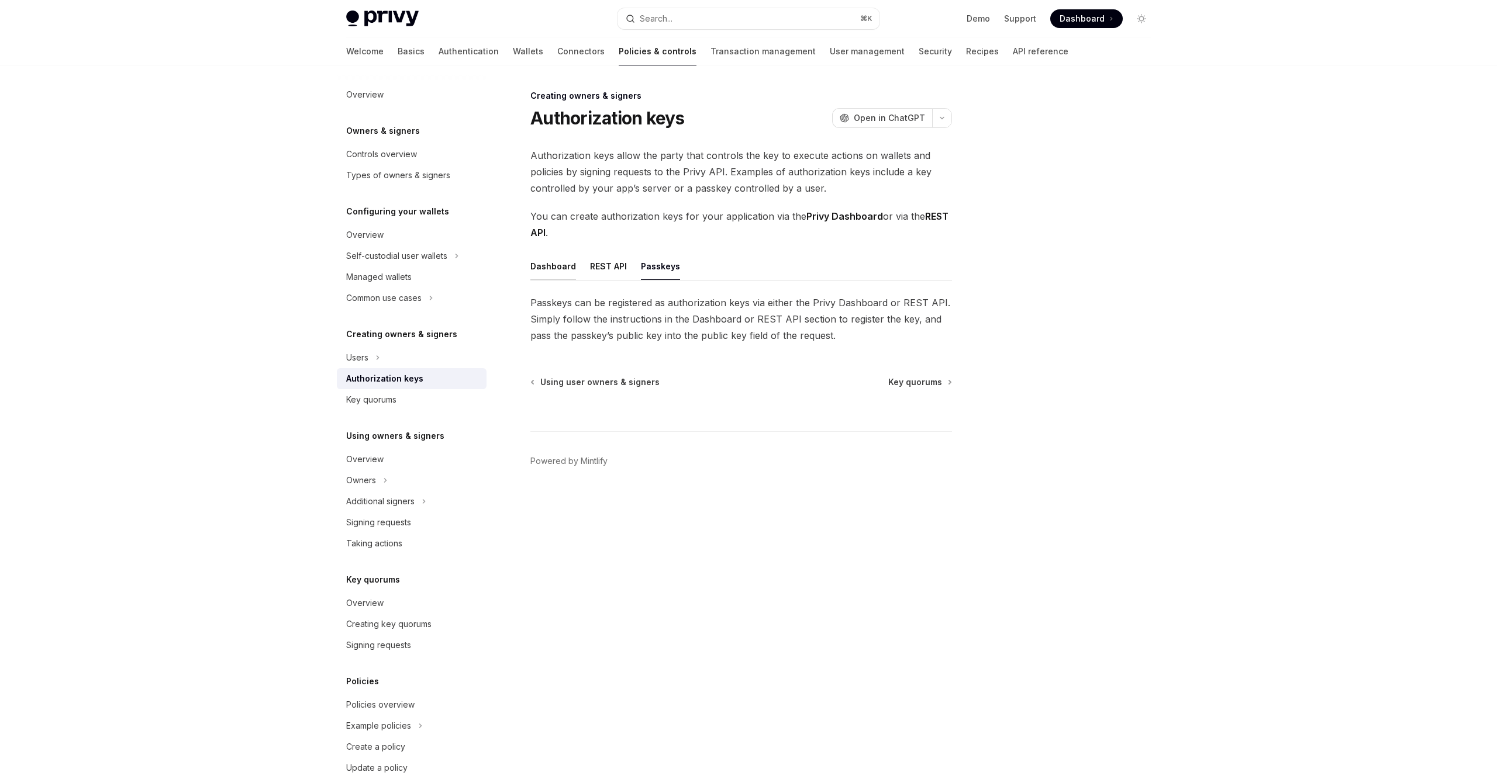
click at [561, 267] on div "Dashboard" at bounding box center [553, 266] width 46 height 27
type textarea "*"
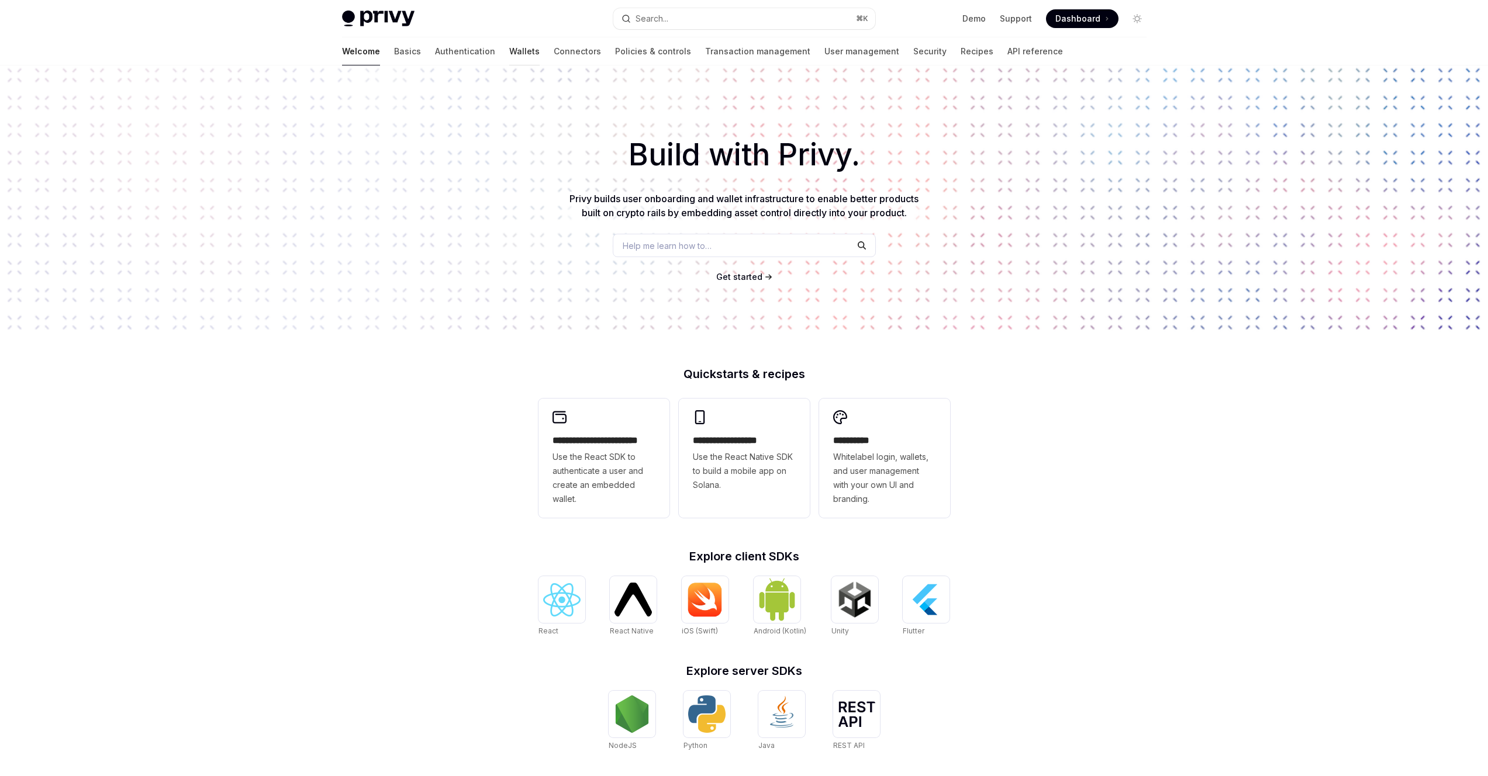
click at [509, 53] on link "Wallets" at bounding box center [524, 51] width 30 height 28
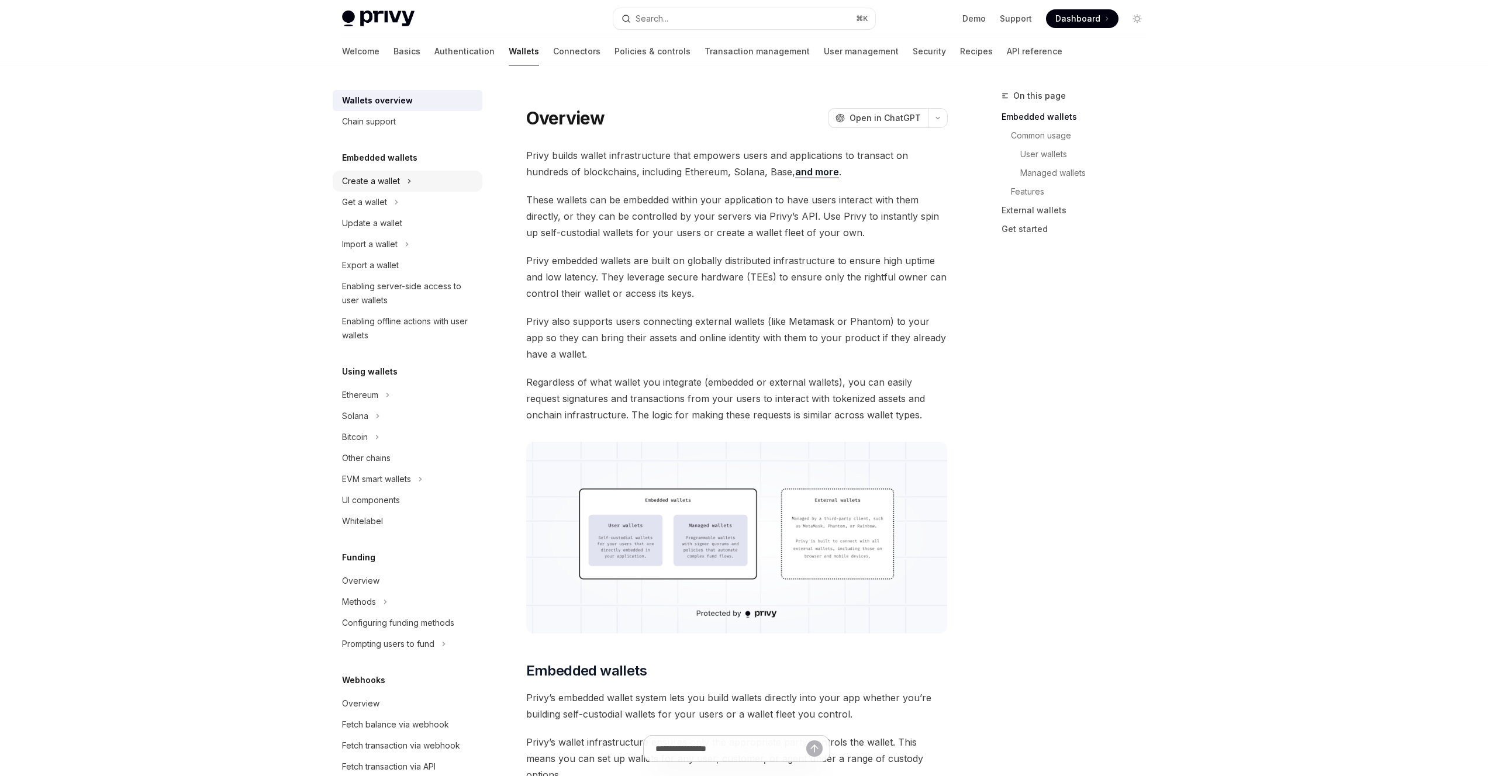
click at [389, 181] on div "Create a wallet" at bounding box center [371, 181] width 58 height 14
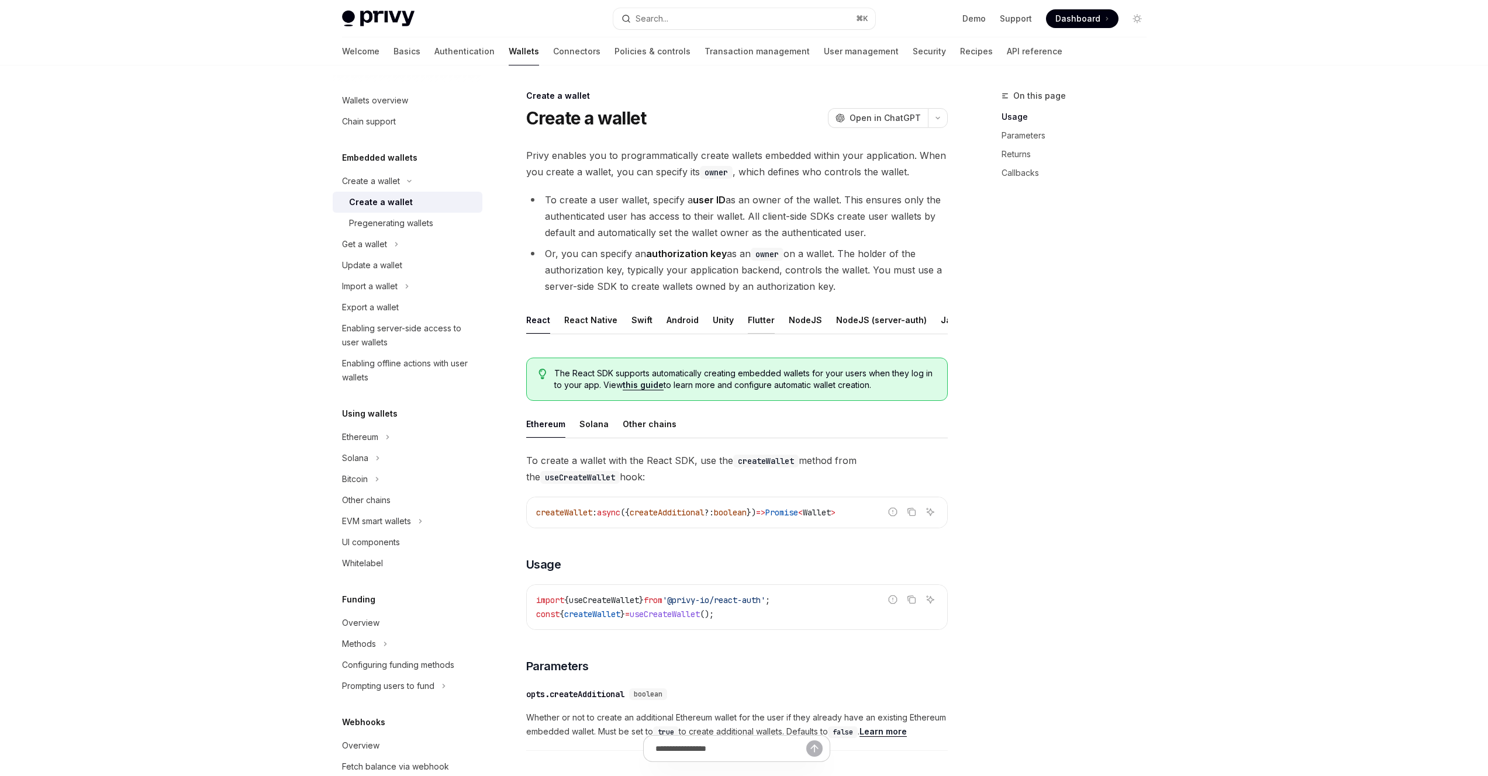
click at [766, 320] on div "Flutter" at bounding box center [761, 319] width 27 height 27
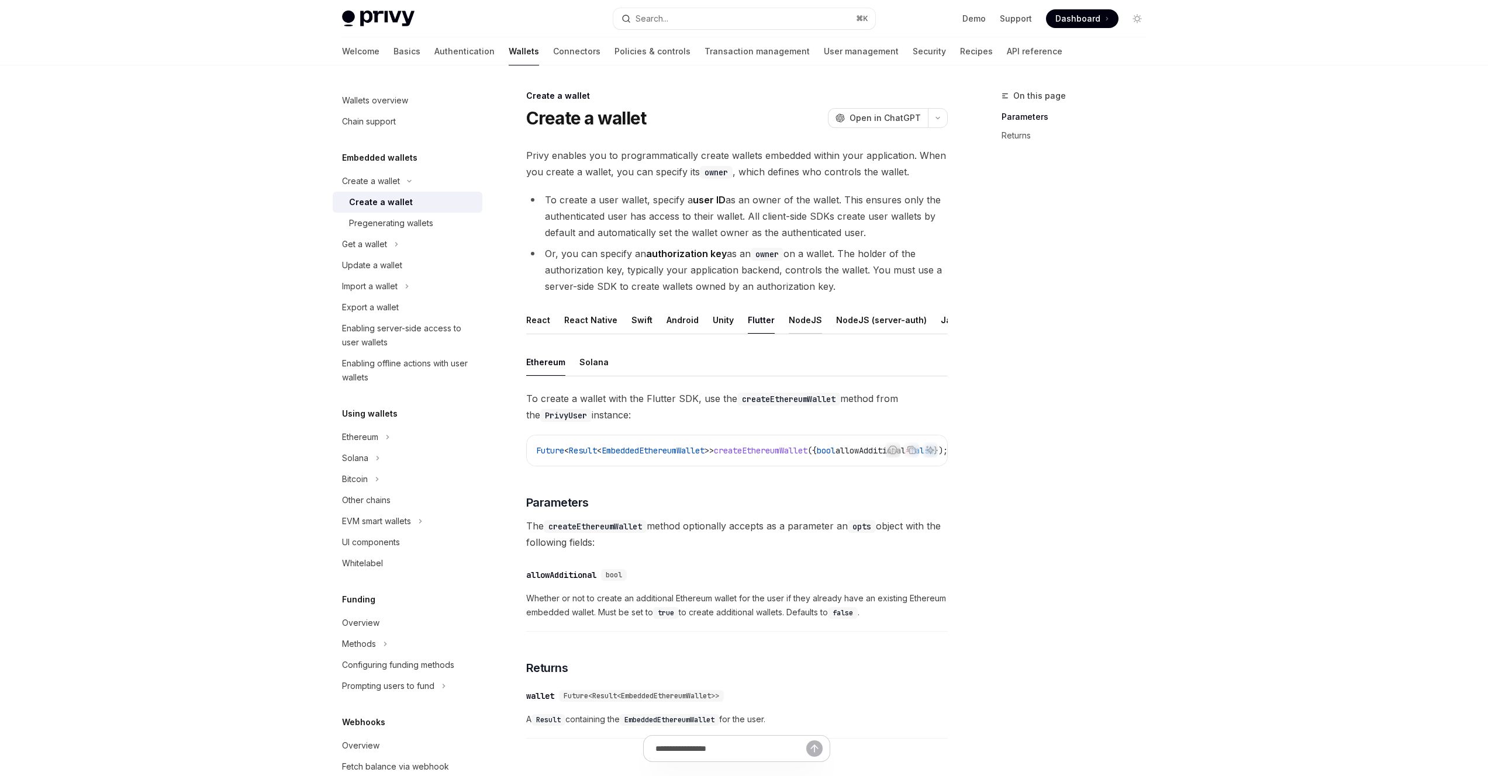
click at [792, 319] on div "NodeJS" at bounding box center [805, 319] width 33 height 27
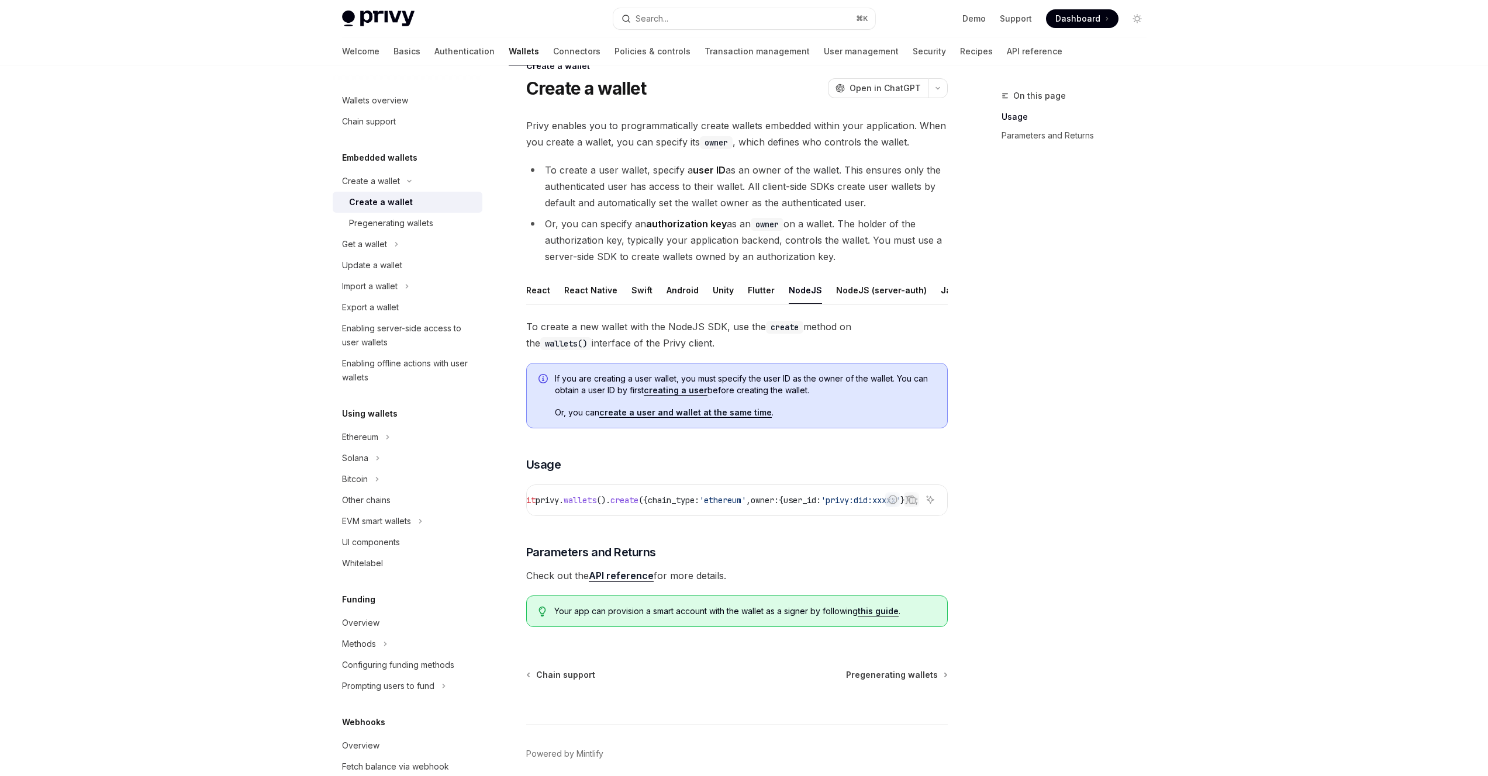
scroll to position [0, 164]
click at [876, 288] on div "NodeJS (server-auth)" at bounding box center [881, 290] width 91 height 27
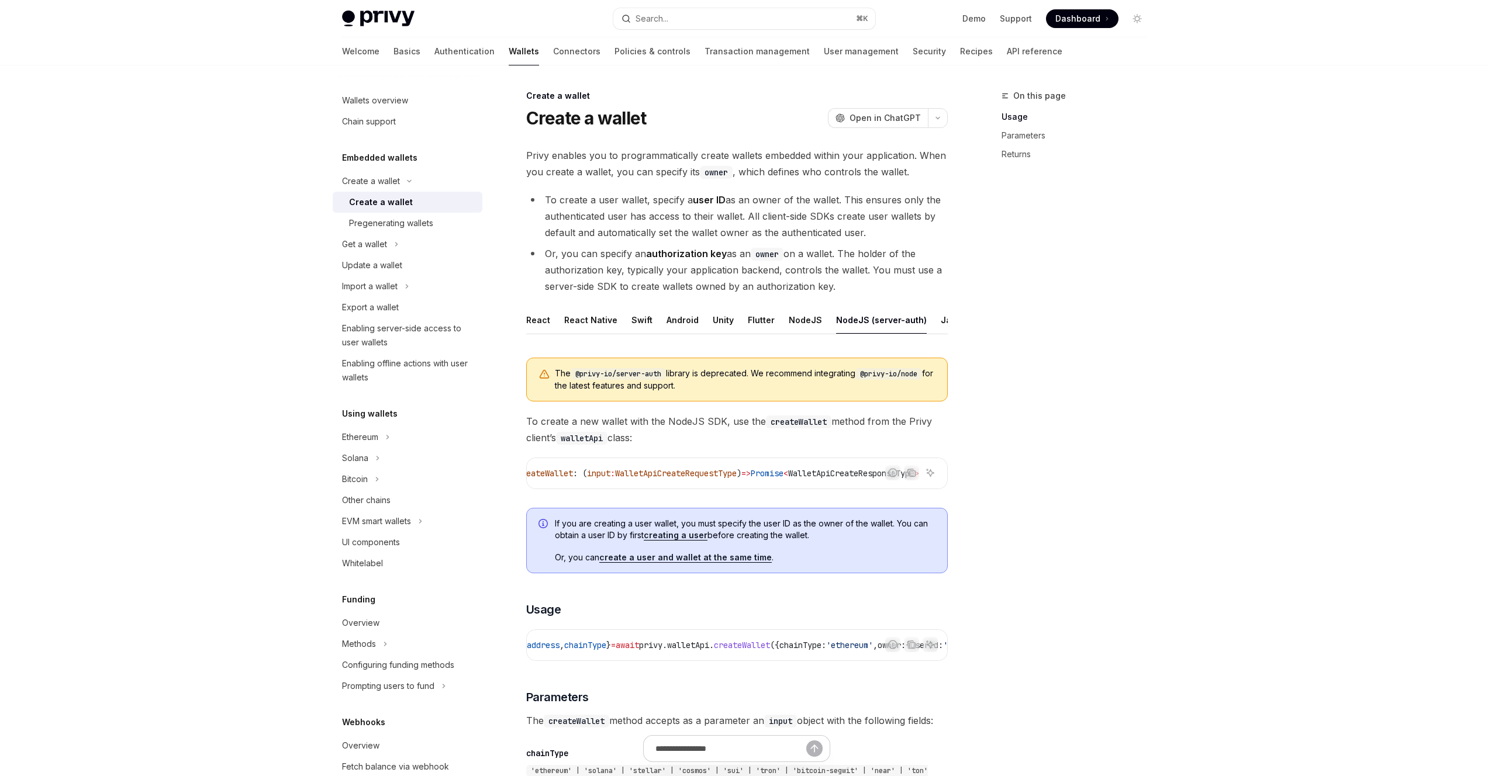
click at [764, 255] on code "owner" at bounding box center [767, 254] width 33 height 13
click at [875, 318] on div "NodeJS (server-auth)" at bounding box center [881, 319] width 91 height 27
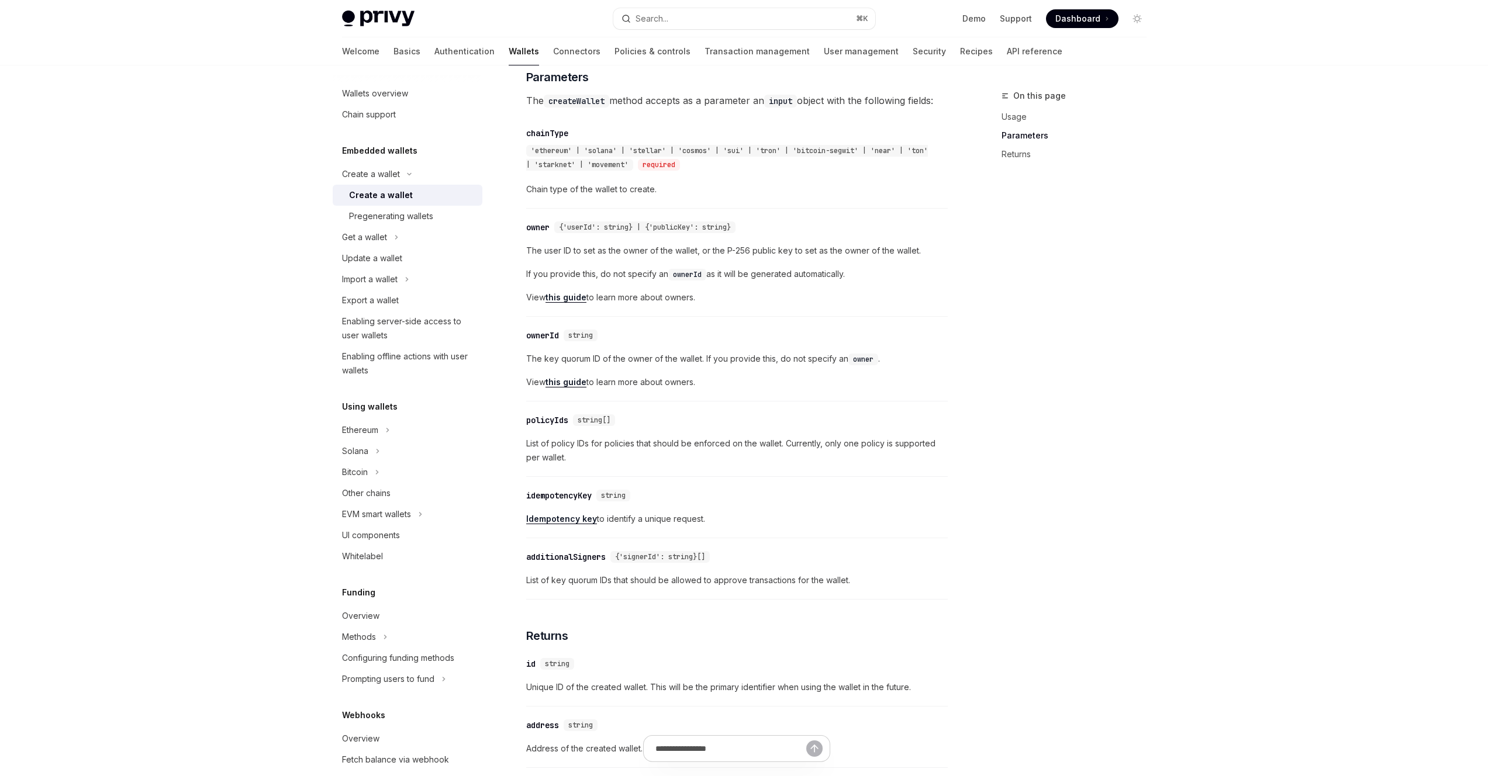
scroll to position [560, 0]
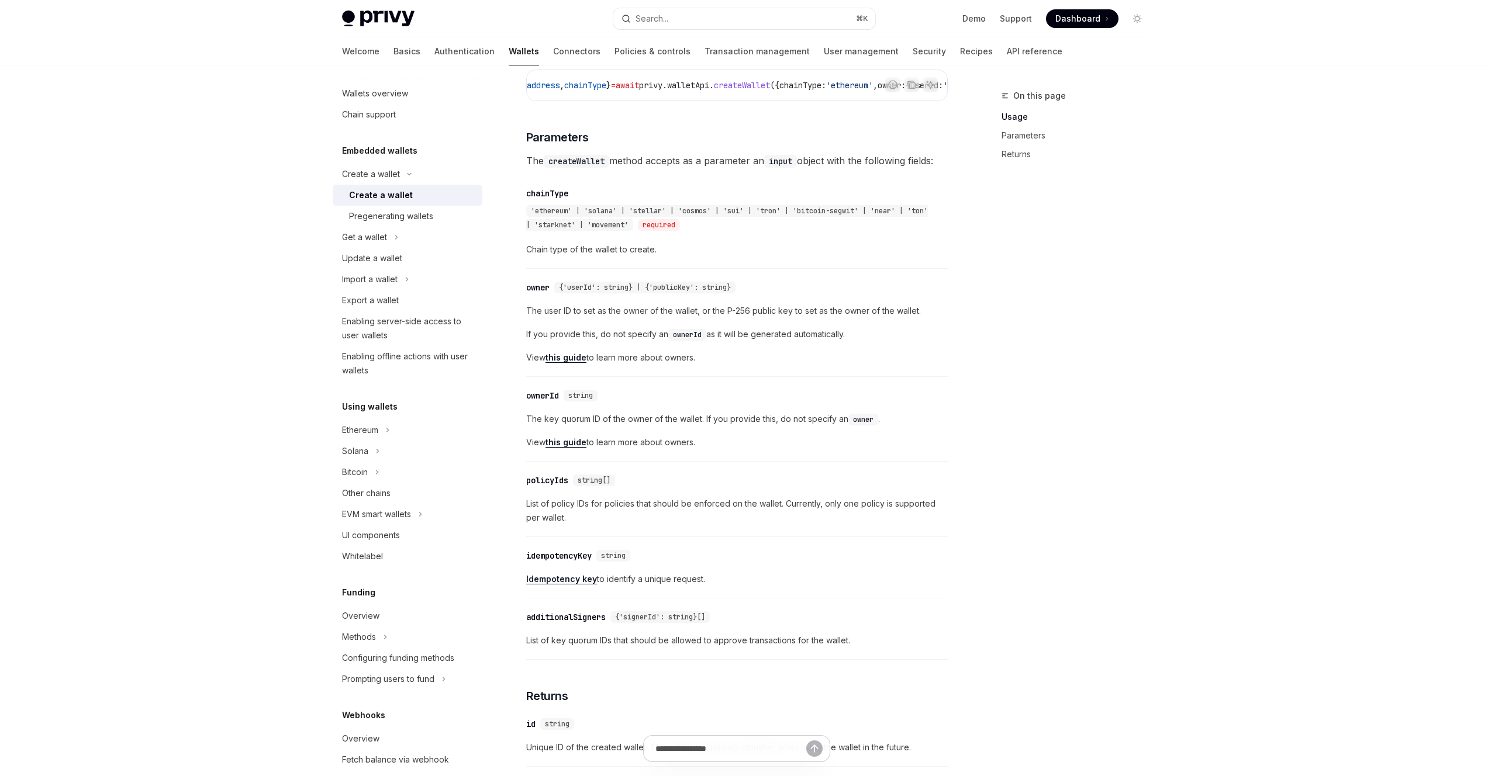
click at [576, 363] on link "this guide" at bounding box center [565, 358] width 41 height 11
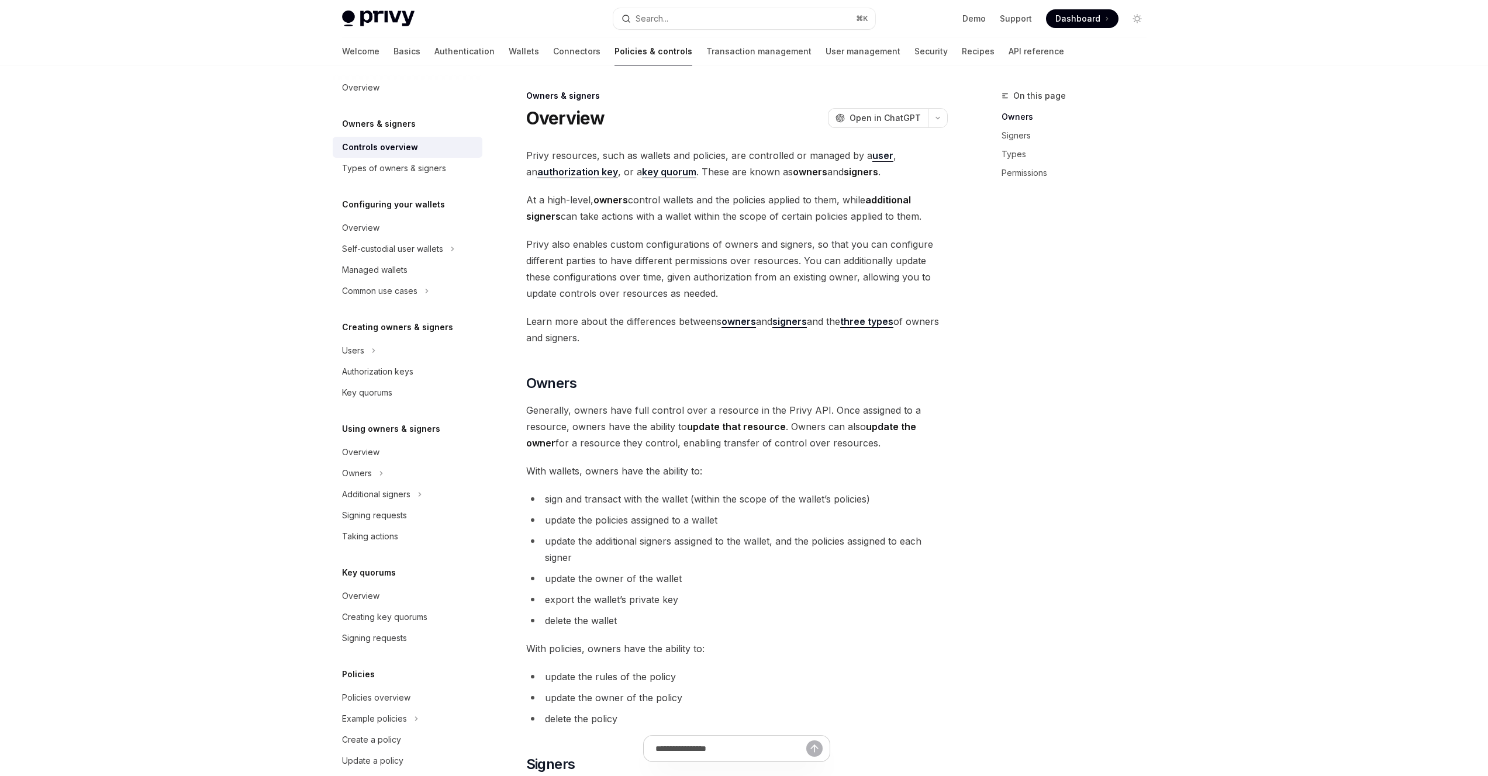
type textarea "*"
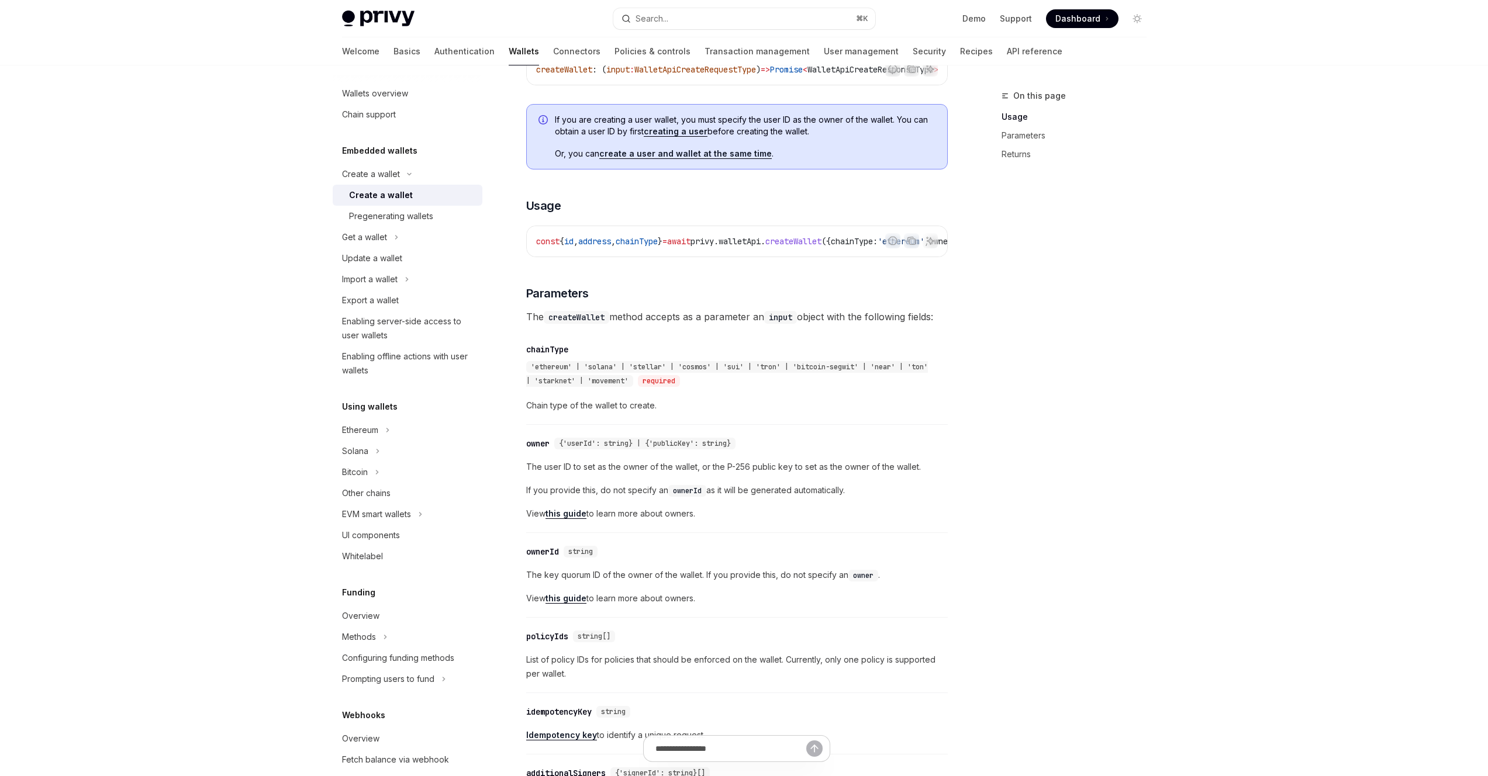
scroll to position [464, 0]
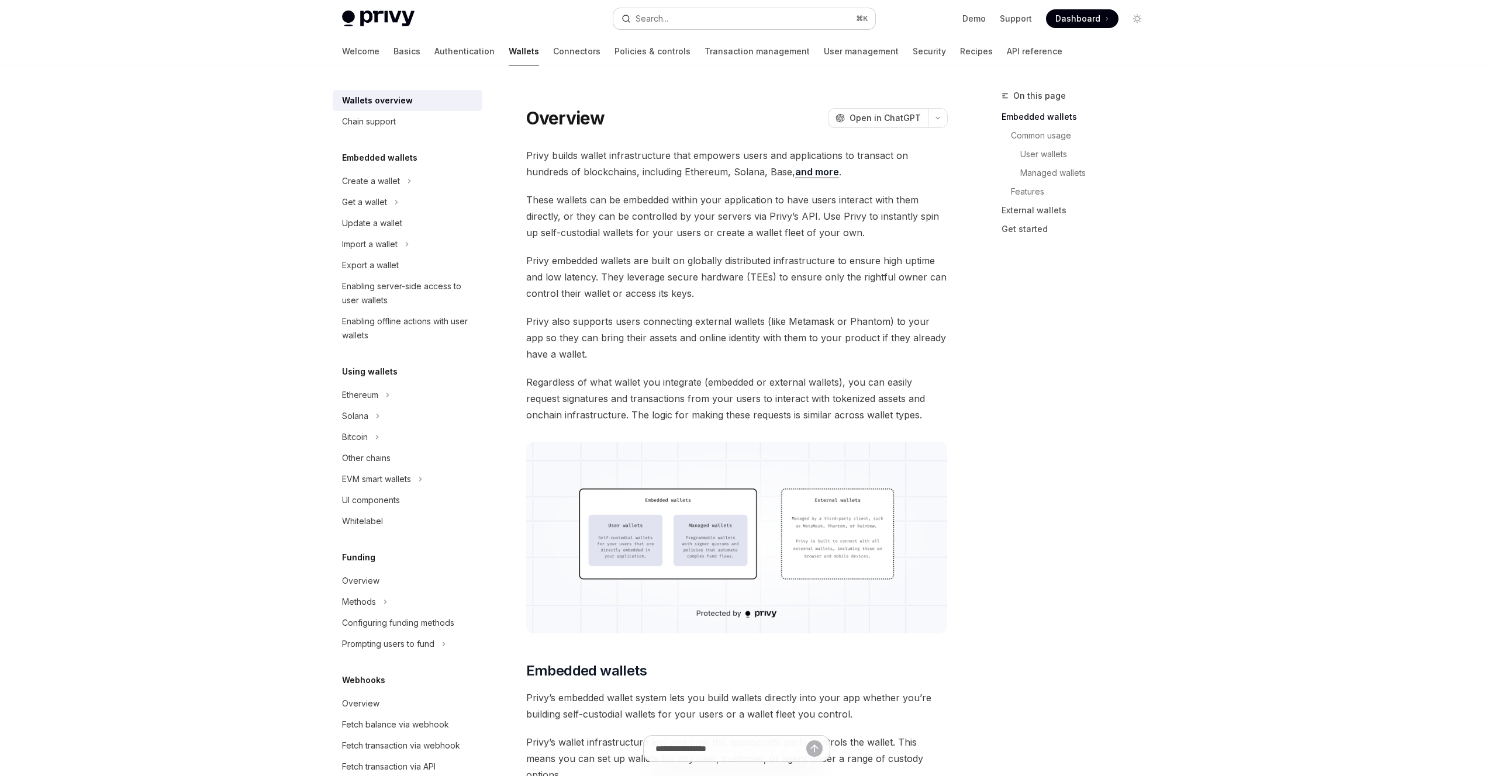
click at [667, 15] on div "Search..." at bounding box center [652, 19] width 33 height 14
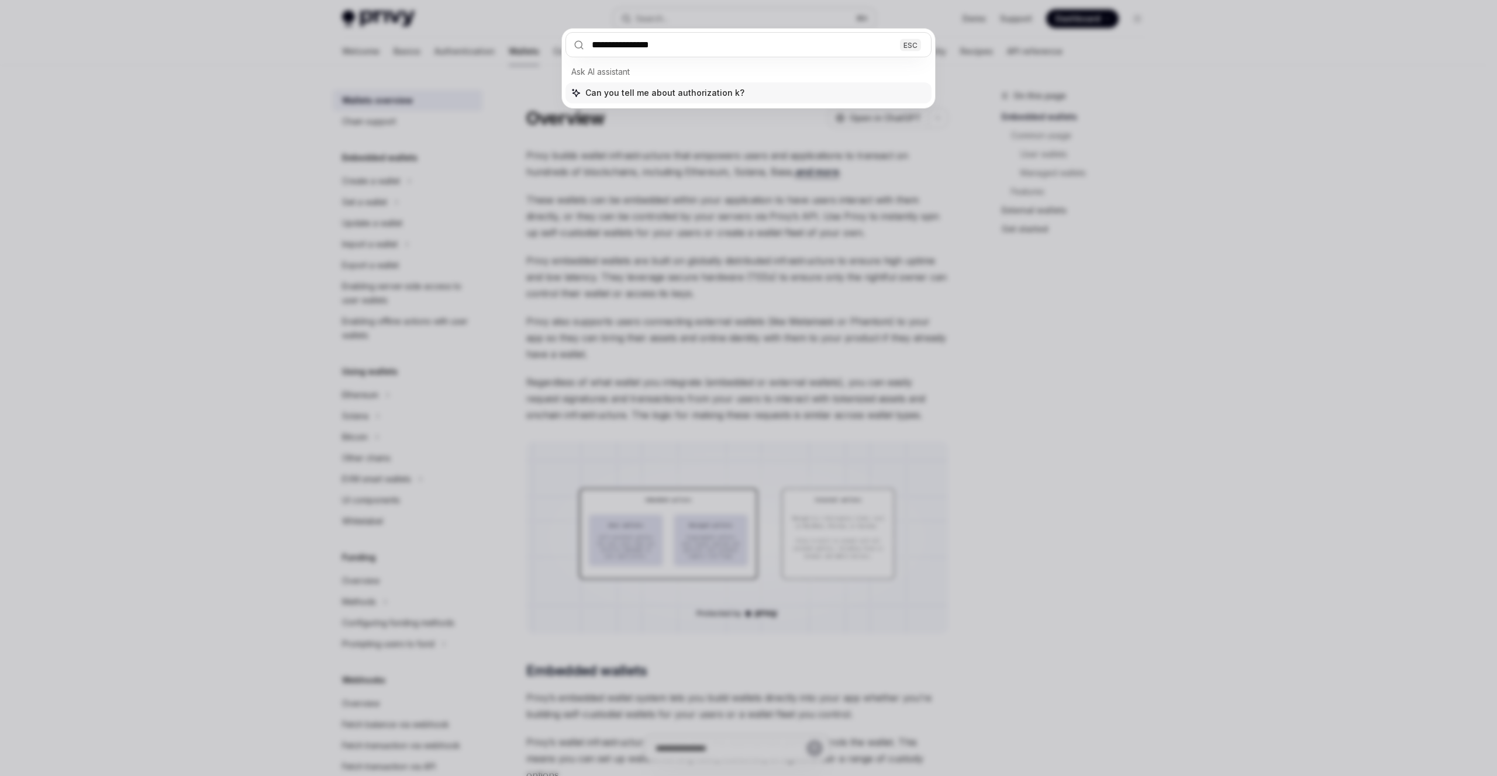
type input "**********"
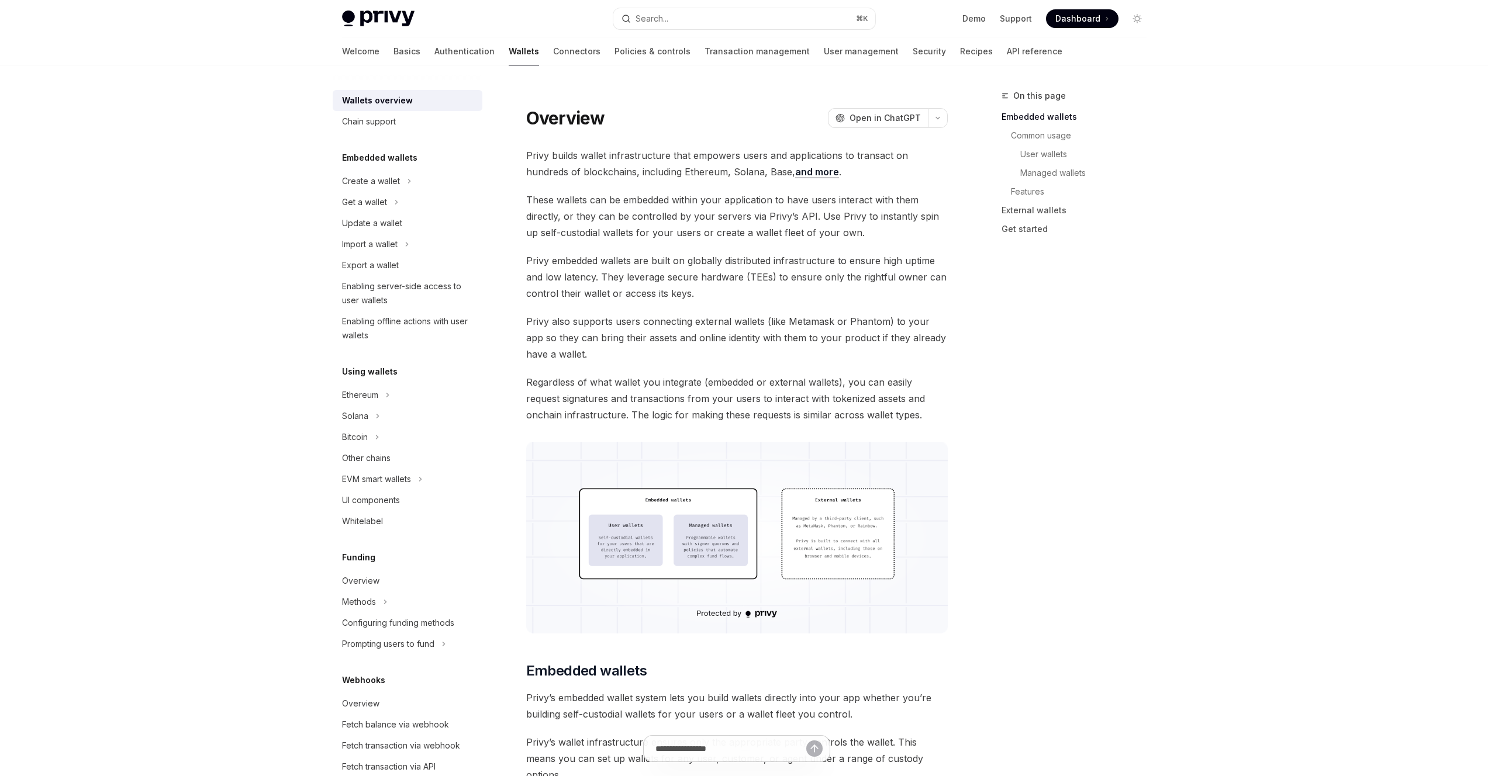
scroll to position [65, 0]
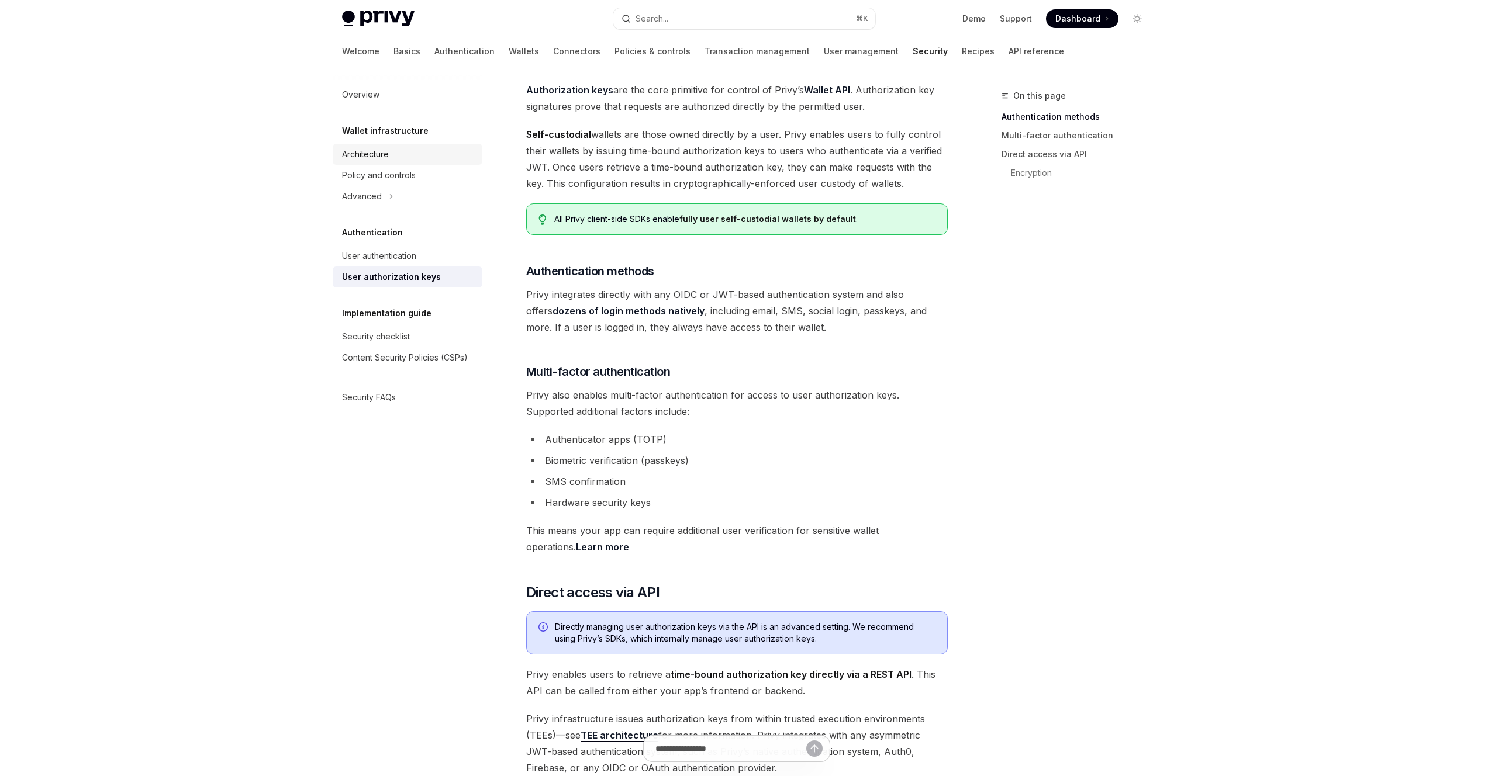
click at [381, 161] on div "Architecture" at bounding box center [365, 154] width 47 height 14
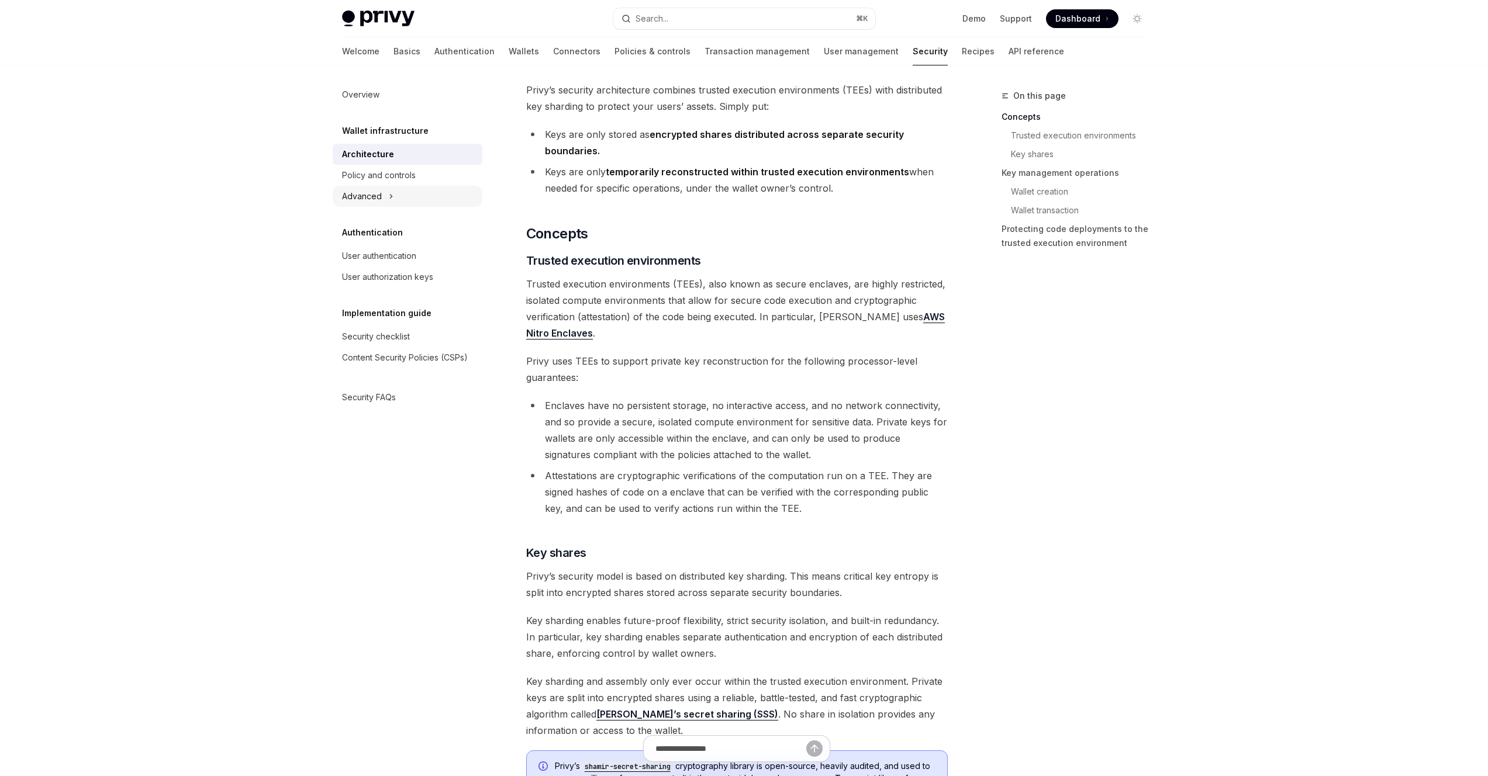
click at [375, 200] on div "Advanced" at bounding box center [362, 196] width 40 height 14
type textarea "*"
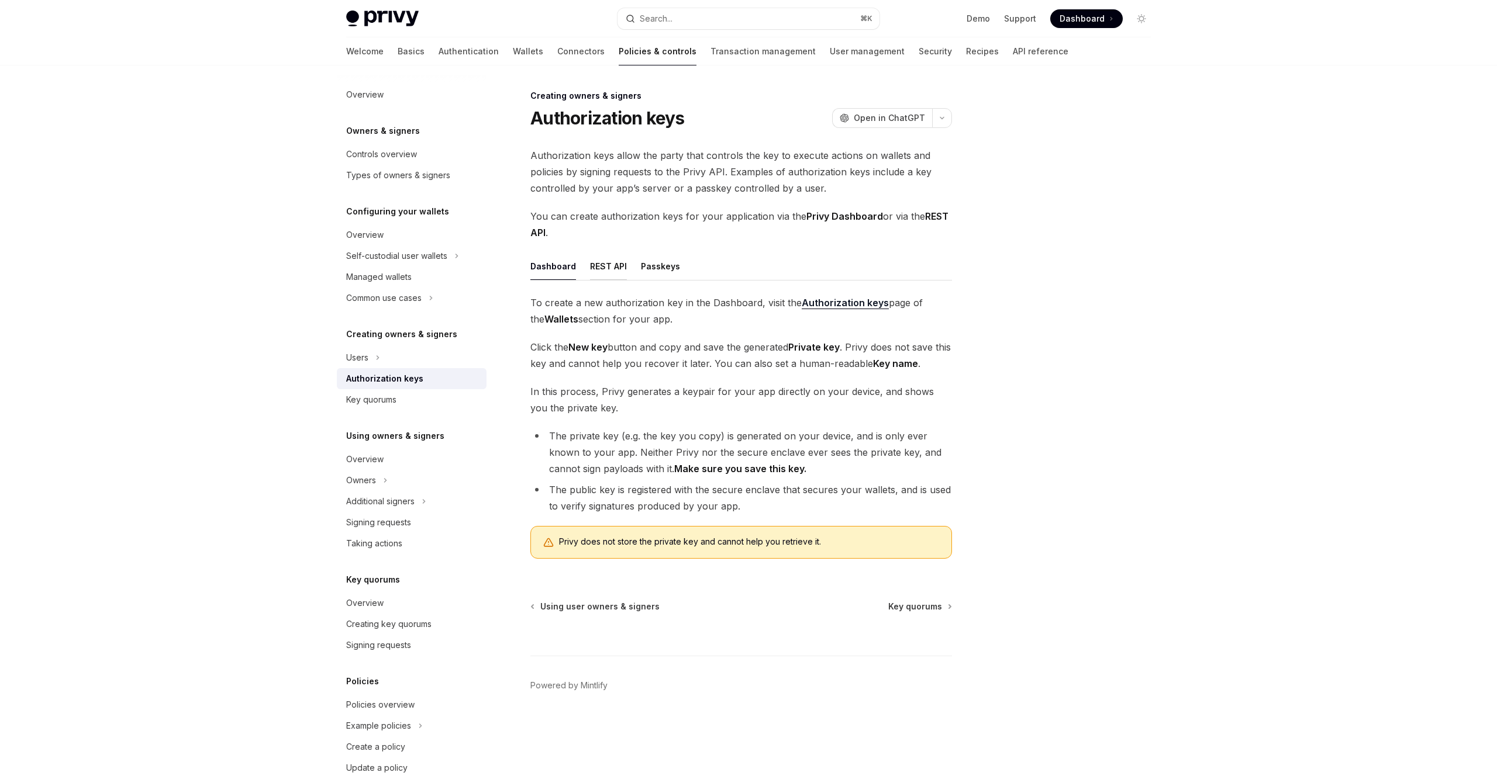
click at [602, 268] on div "REST API" at bounding box center [608, 266] width 37 height 27
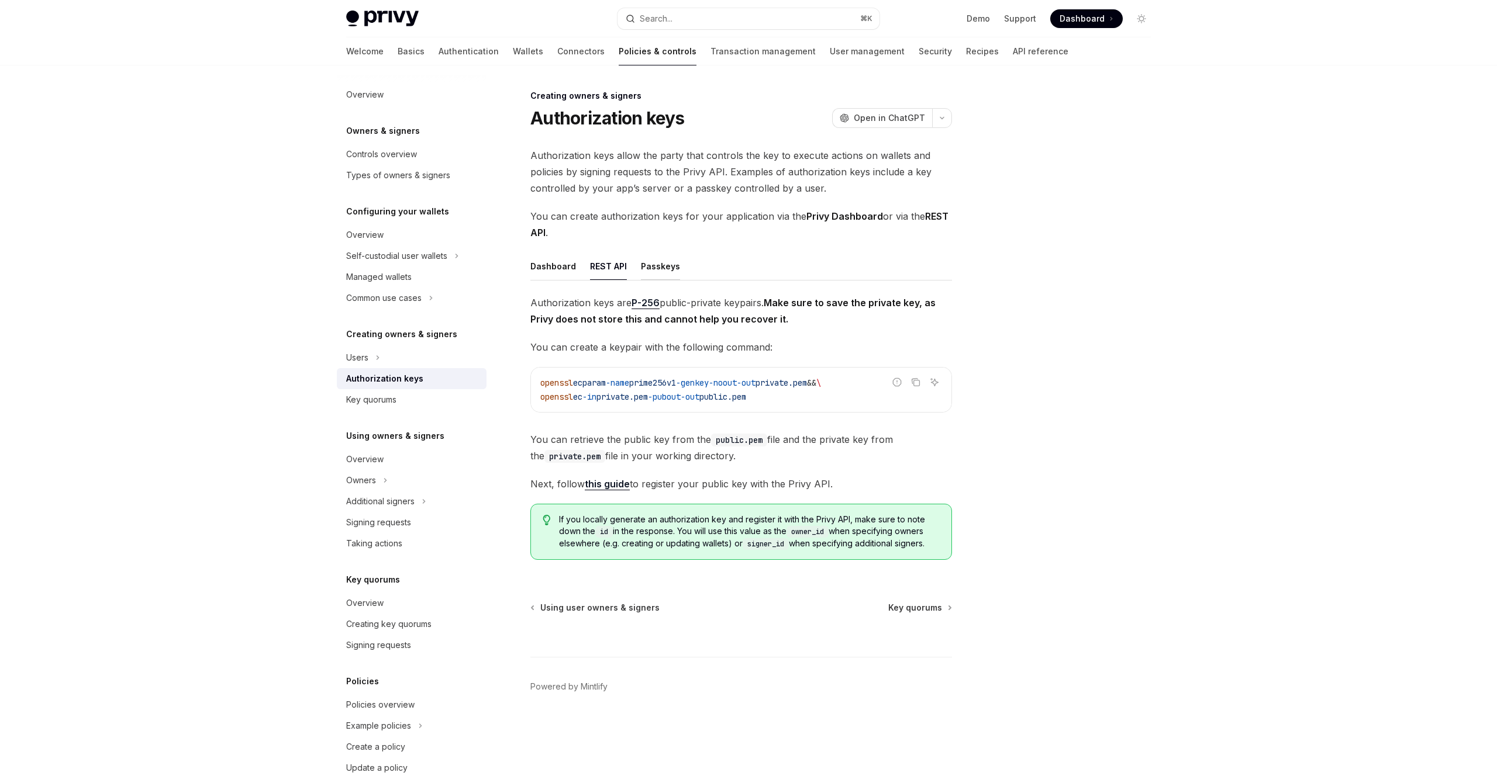
click at [662, 270] on div "Passkeys" at bounding box center [660, 266] width 39 height 27
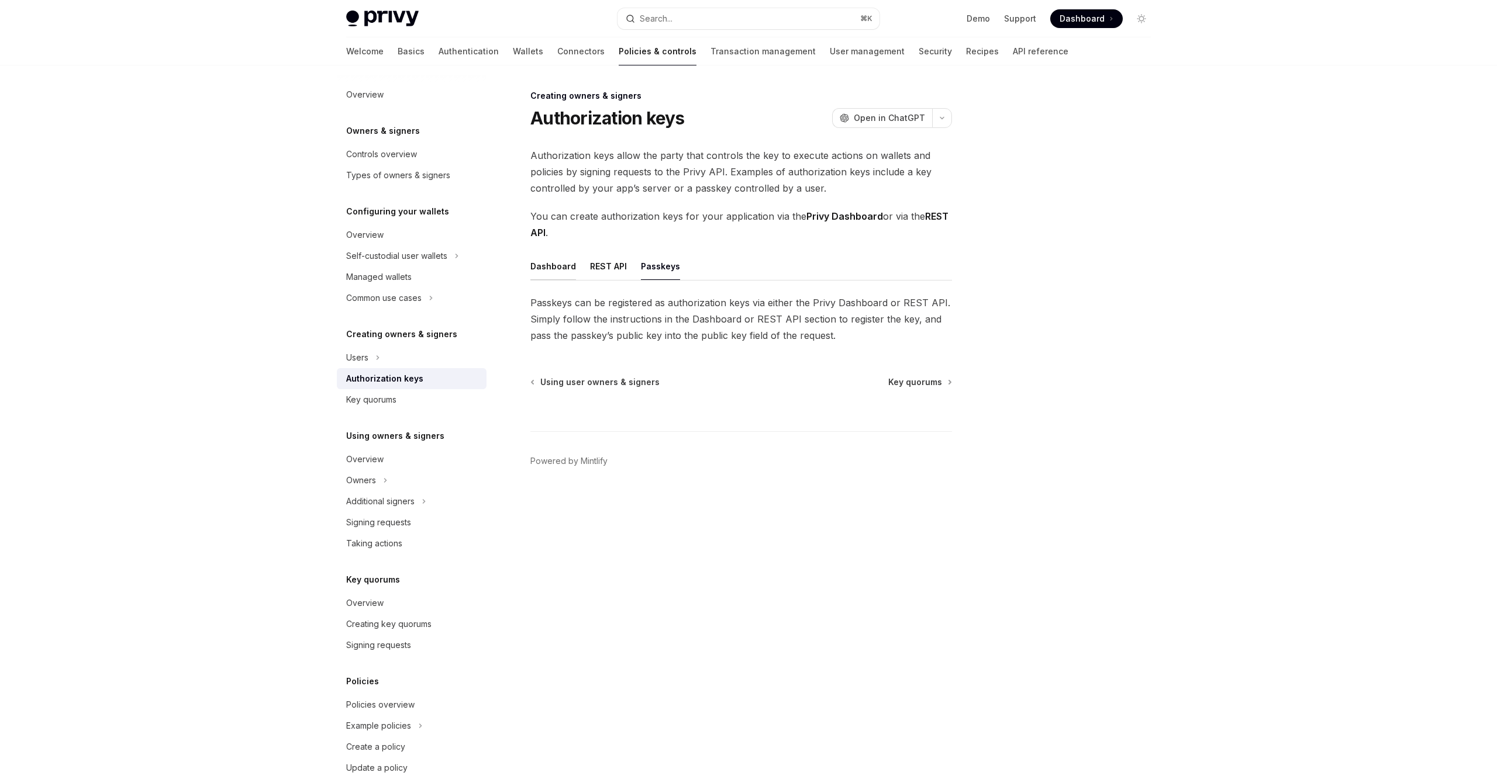
click at [556, 272] on div "Dashboard" at bounding box center [553, 266] width 46 height 27
type textarea "*"
